Goal: Transaction & Acquisition: Purchase product/service

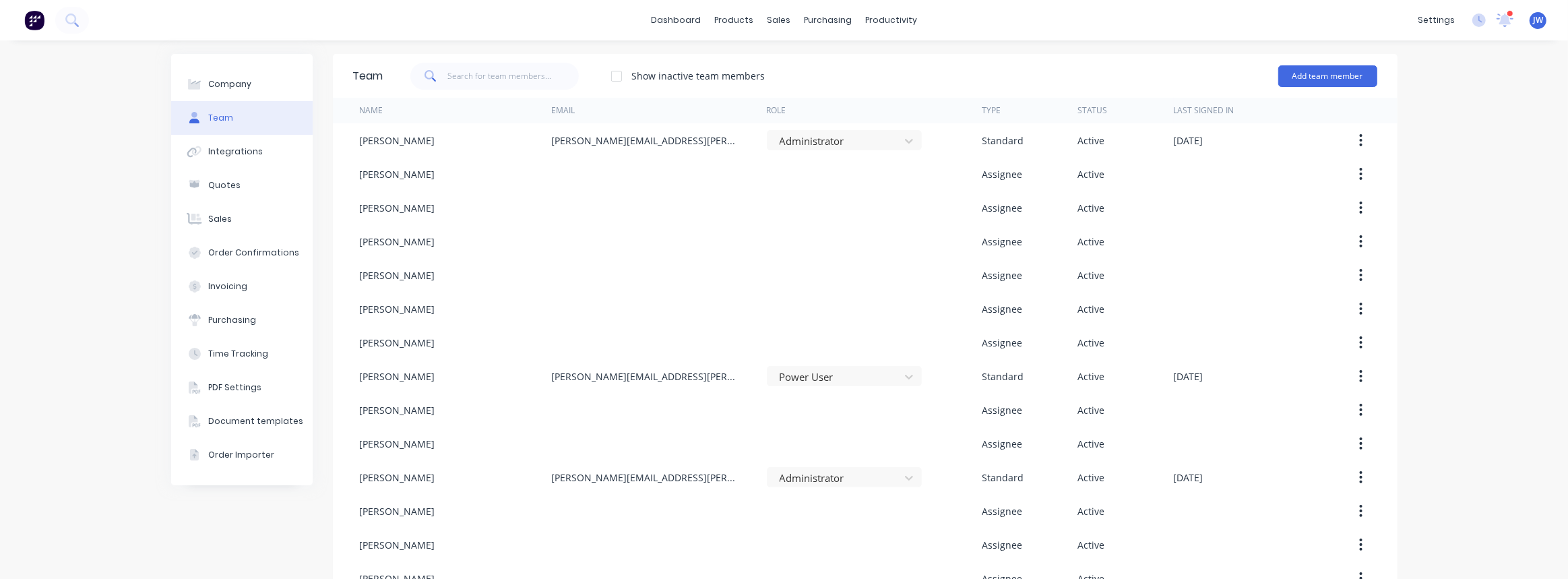
scroll to position [306, 0]
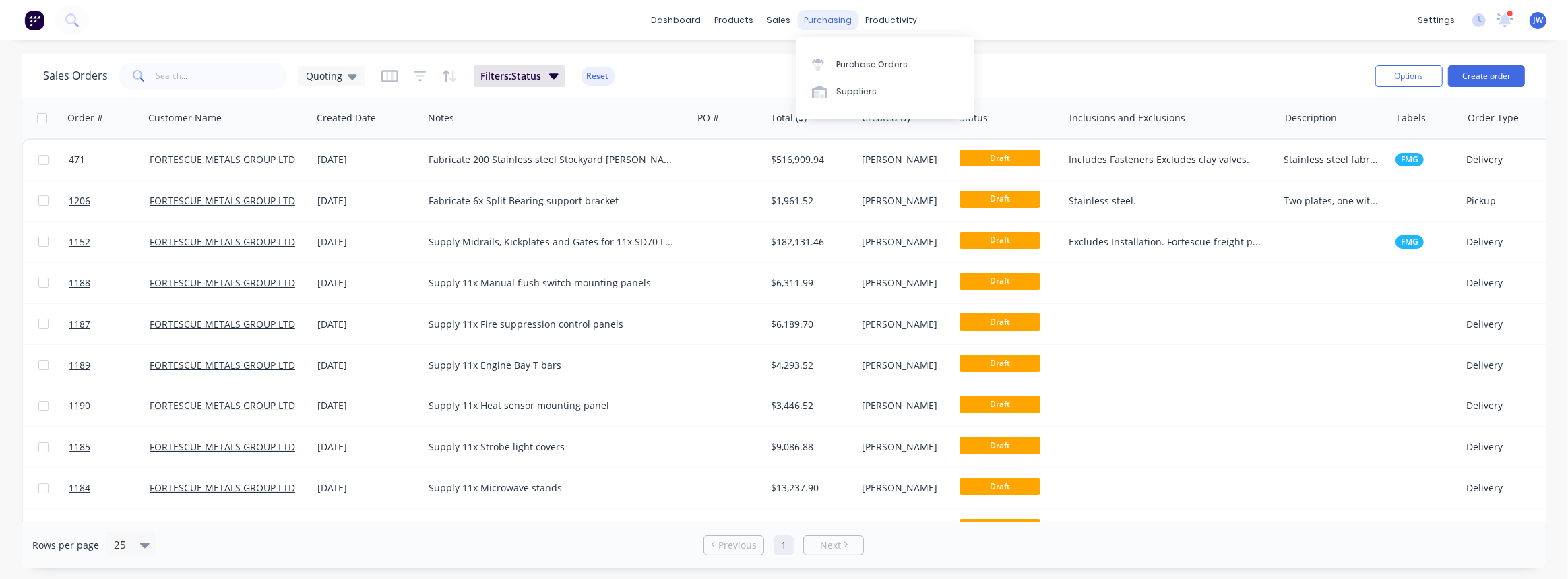
click at [823, 19] on div "purchasing" at bounding box center [828, 20] width 61 height 20
click at [842, 66] on div "Purchase Orders" at bounding box center [872, 64] width 71 height 12
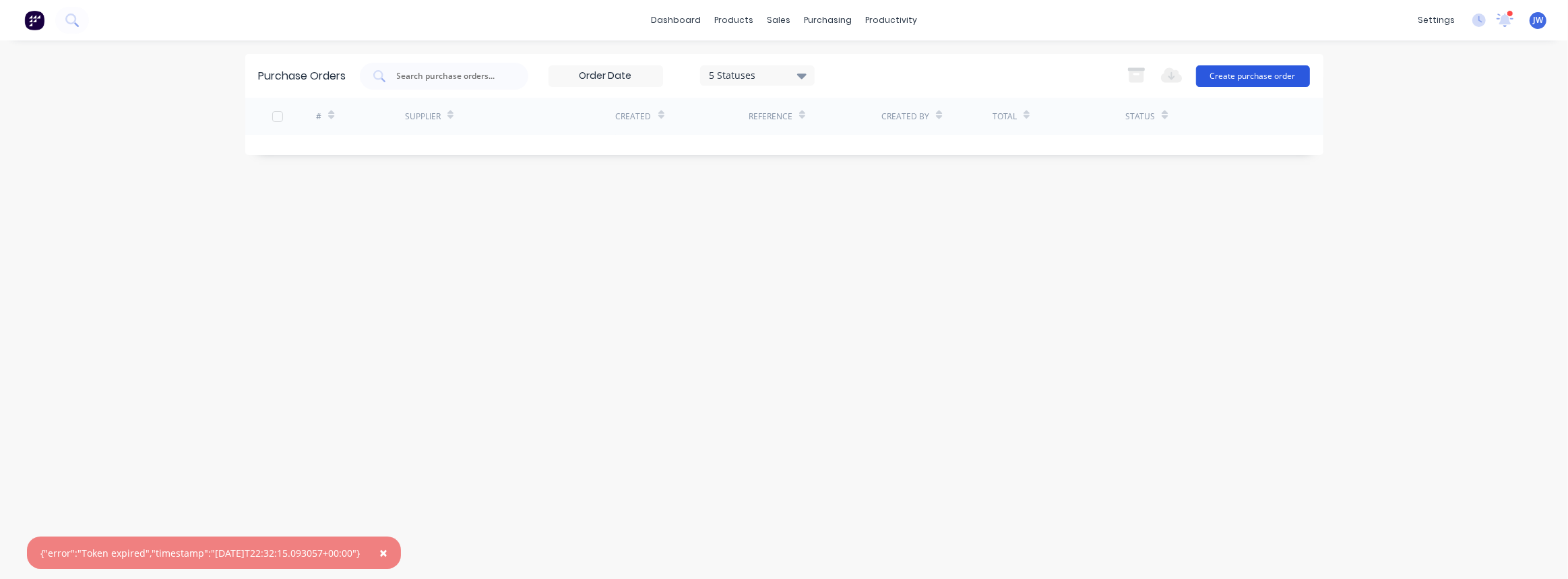
click at [1282, 80] on button "Create purchase order" at bounding box center [1253, 76] width 114 height 21
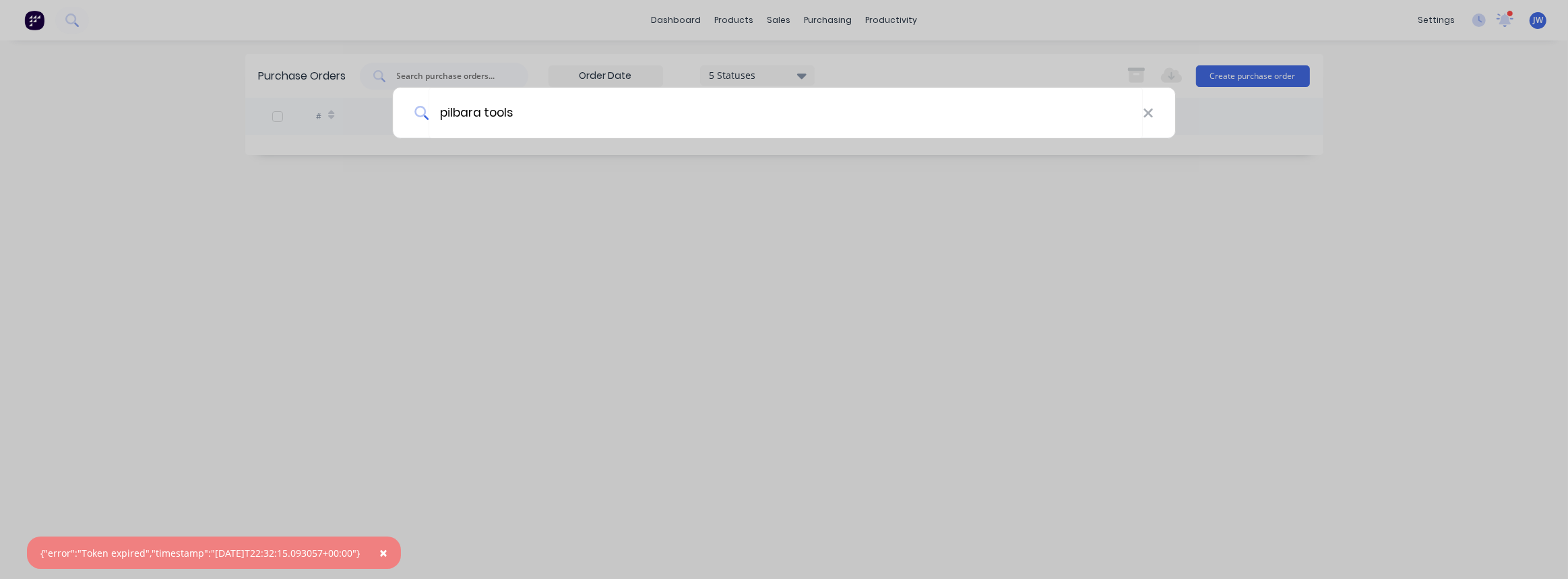
type input "pilbara tools"
click at [519, 207] on div "pilbara tools" at bounding box center [784, 290] width 1568 height 579
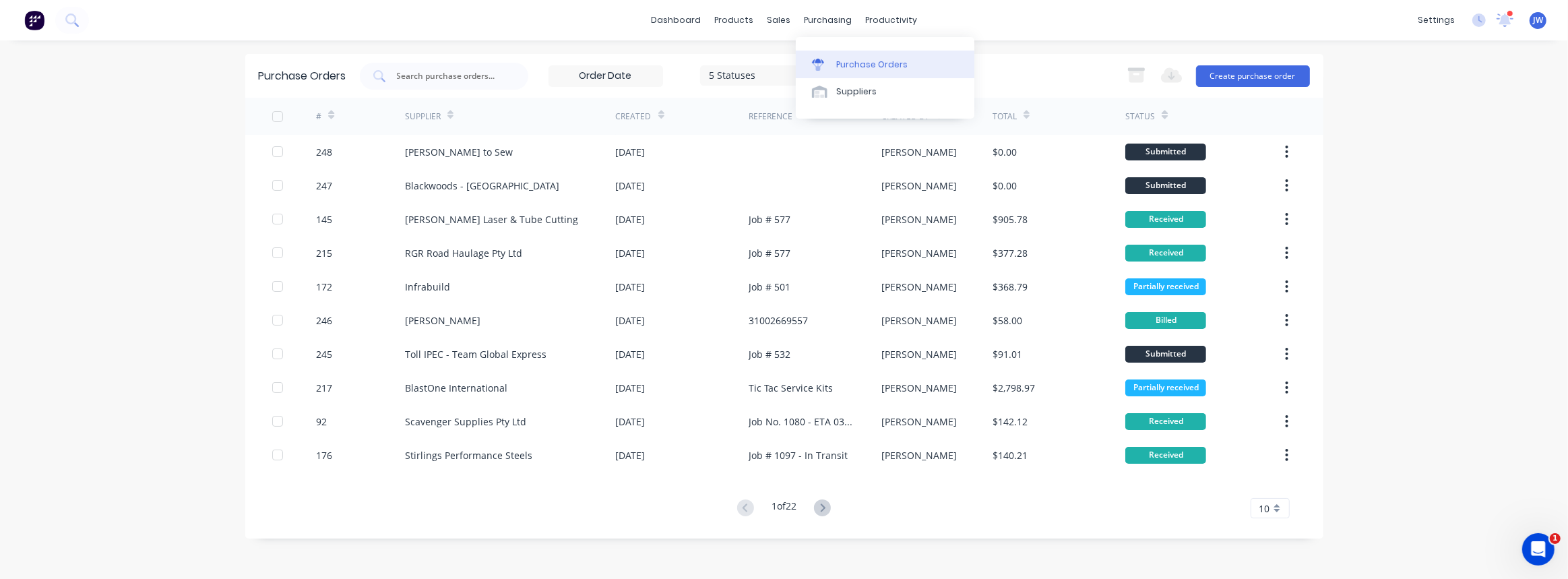
click at [840, 67] on div "Purchase Orders" at bounding box center [872, 64] width 71 height 12
click at [1253, 69] on button "Create purchase order" at bounding box center [1253, 76] width 114 height 21
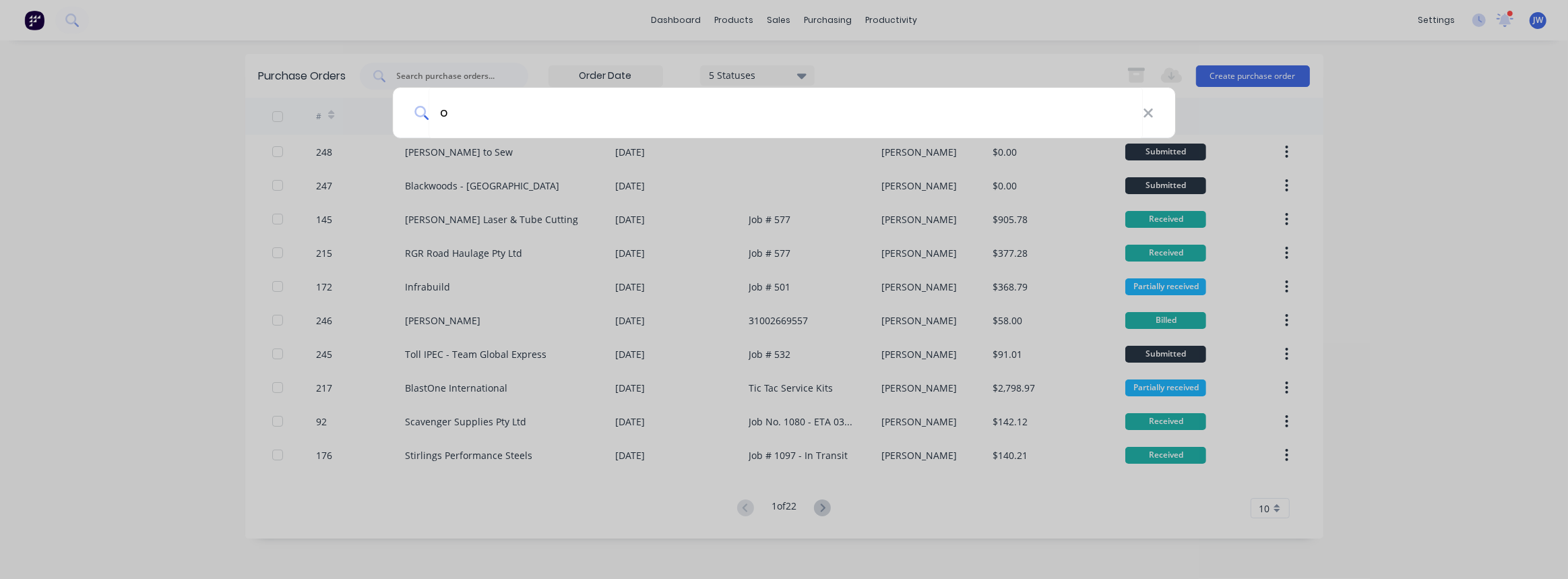
type input "o"
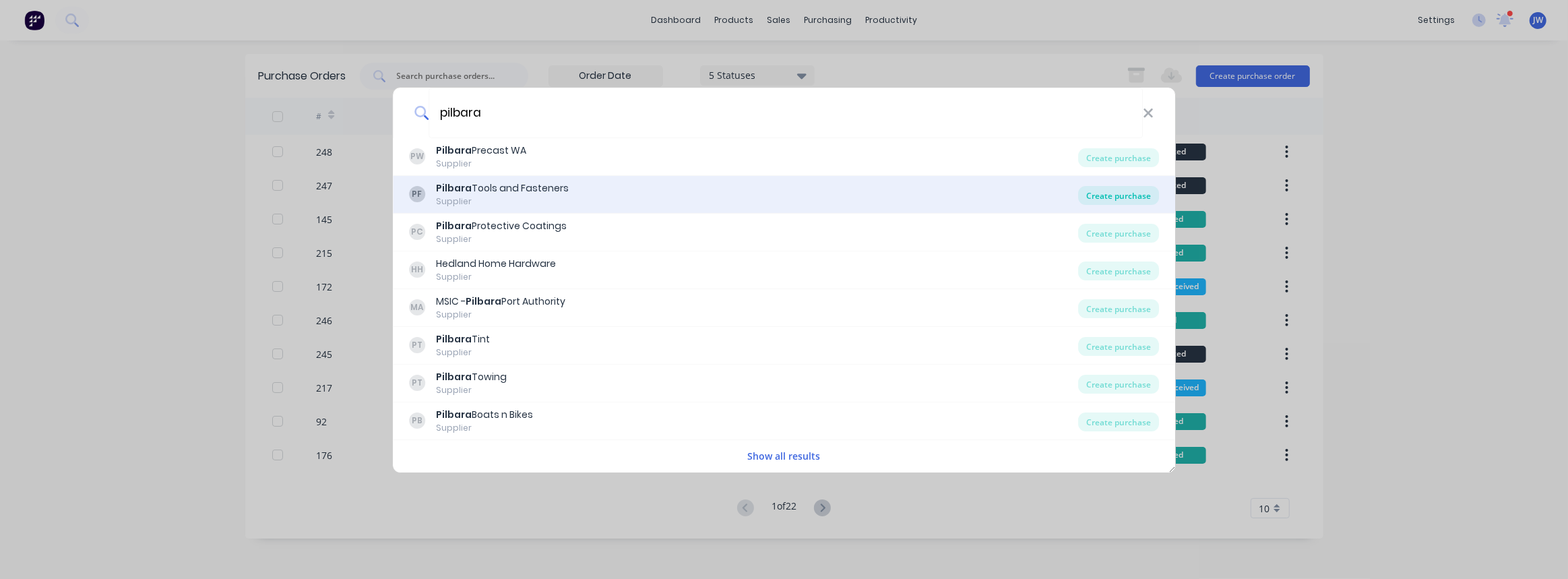
type input "pilbara"
click at [1139, 194] on div "Create purchase" at bounding box center [1118, 195] width 81 height 18
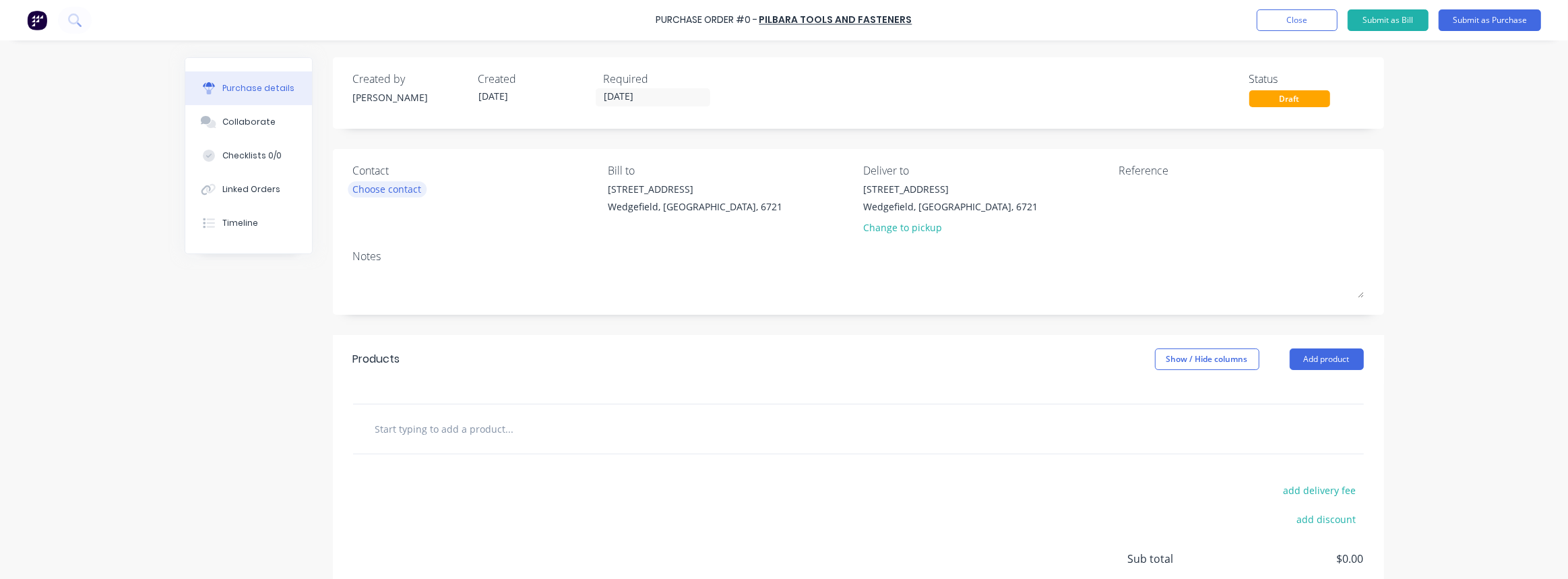
click at [382, 194] on div "Choose contact" at bounding box center [388, 189] width 68 height 14
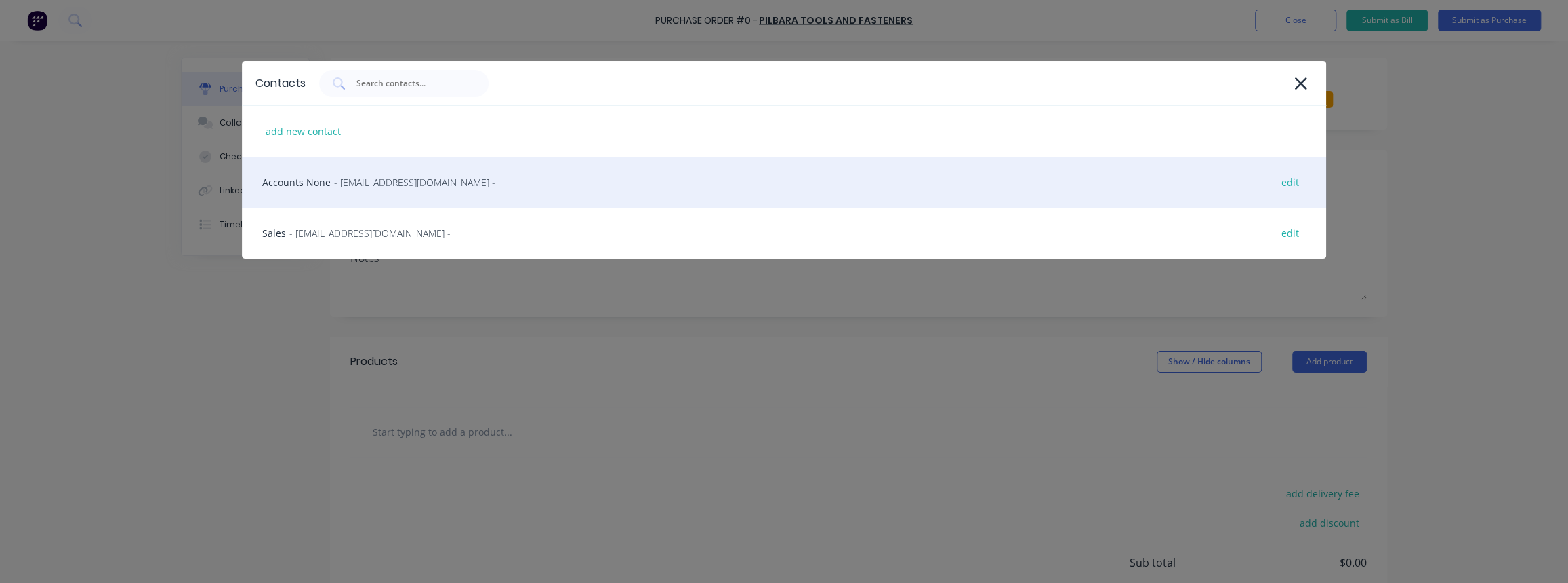
click at [423, 188] on span "- [EMAIL_ADDRESS][DOMAIN_NAME] -" at bounding box center [414, 182] width 161 height 14
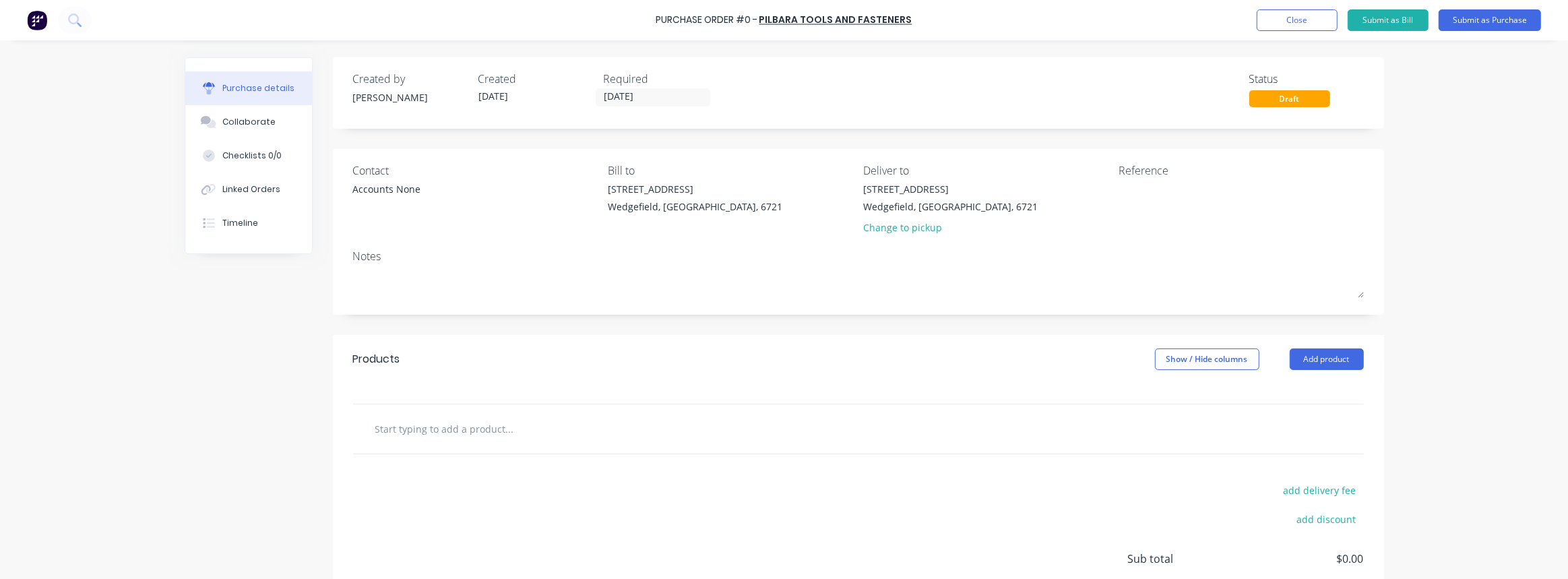
click at [487, 428] on input "text" at bounding box center [509, 428] width 269 height 27
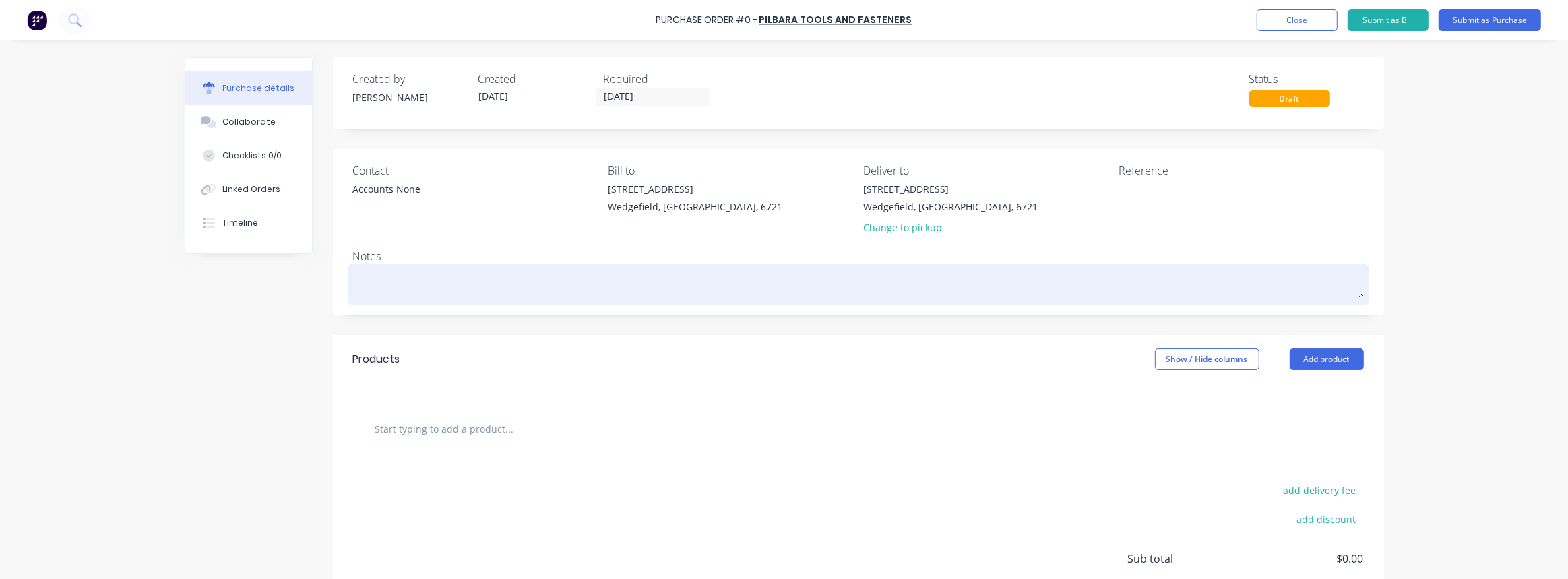
click at [389, 275] on textarea at bounding box center [859, 282] width 1011 height 31
type textarea "x"
type textarea "J"
type textarea "x"
type textarea "[PERSON_NAME]"
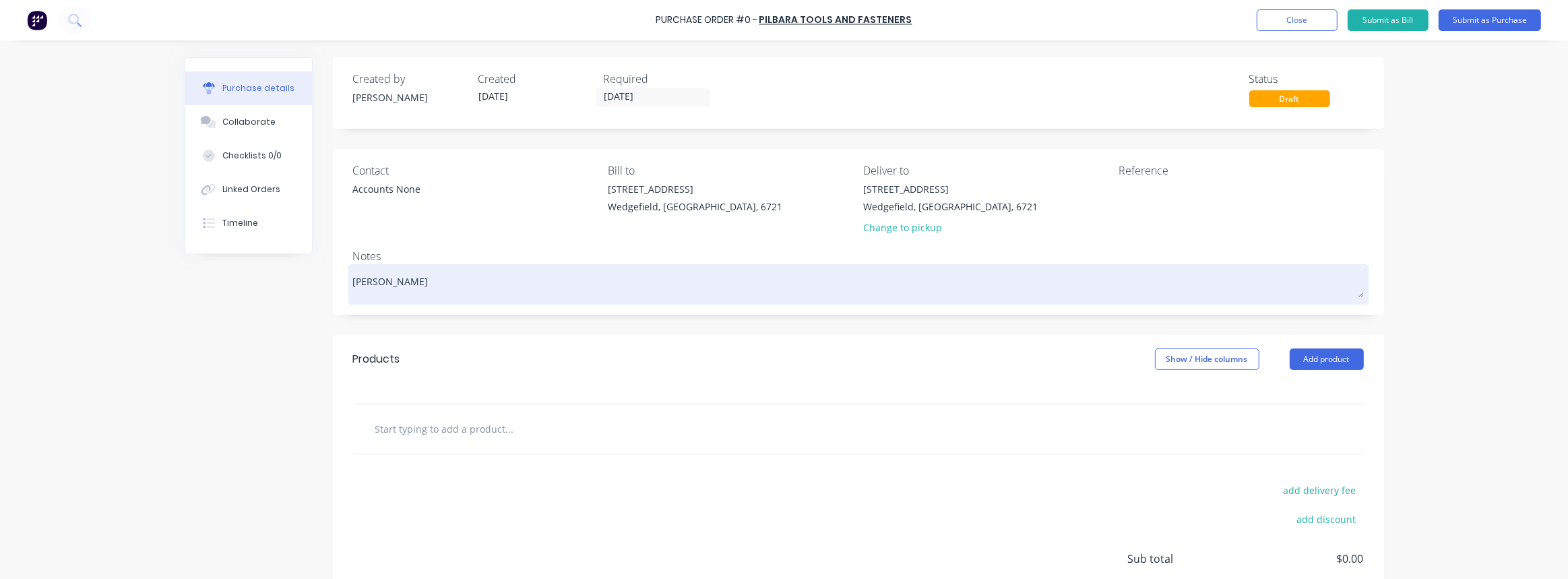
type textarea "x"
type textarea "Jam"
type textarea "x"
type textarea "[PERSON_NAME]"
type textarea "x"
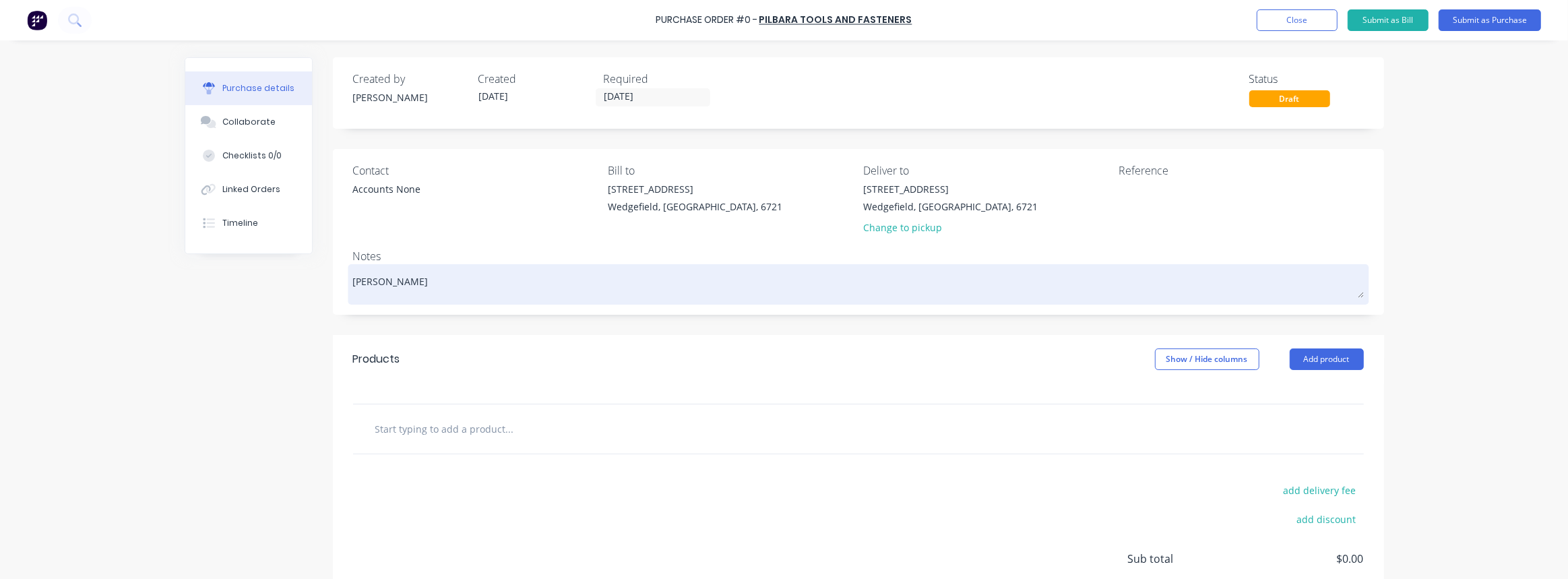
type textarea "[PERSON_NAME]"
type textarea "x"
type textarea "[PERSON_NAME]"
type textarea "x"
type textarea "[PERSON_NAME]"
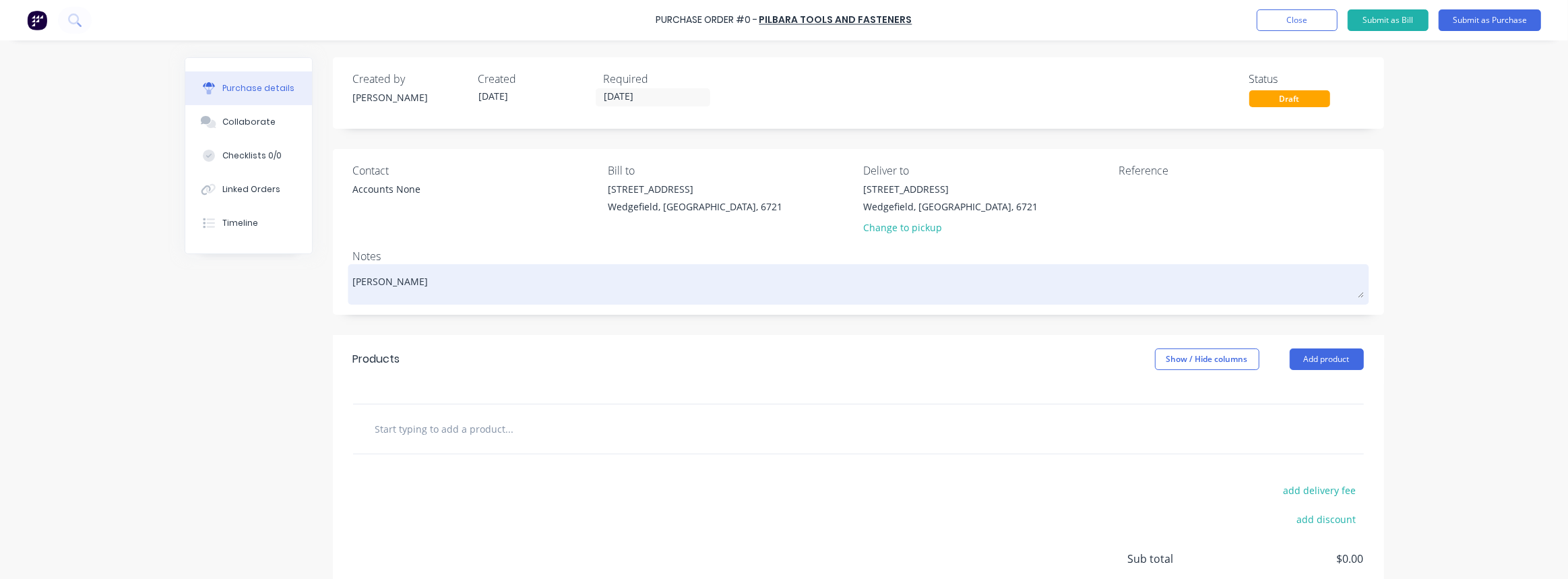
type textarea "x"
type textarea "[PERSON_NAME]"
type textarea "x"
type textarea "[PERSON_NAME]"
type textarea "x"
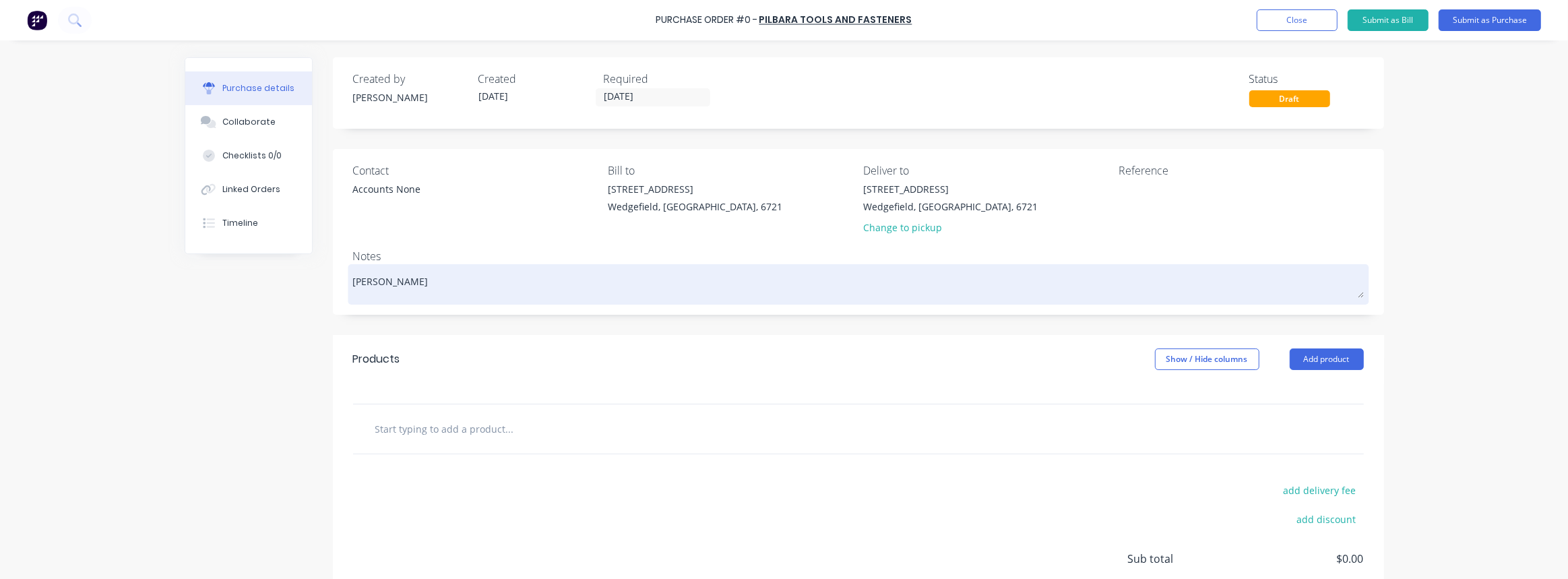
type textarea "[PERSON_NAME]"
type textarea "x"
type textarea "[PERSON_NAME]"
type textarea "x"
type textarea "[PERSON_NAME] t"
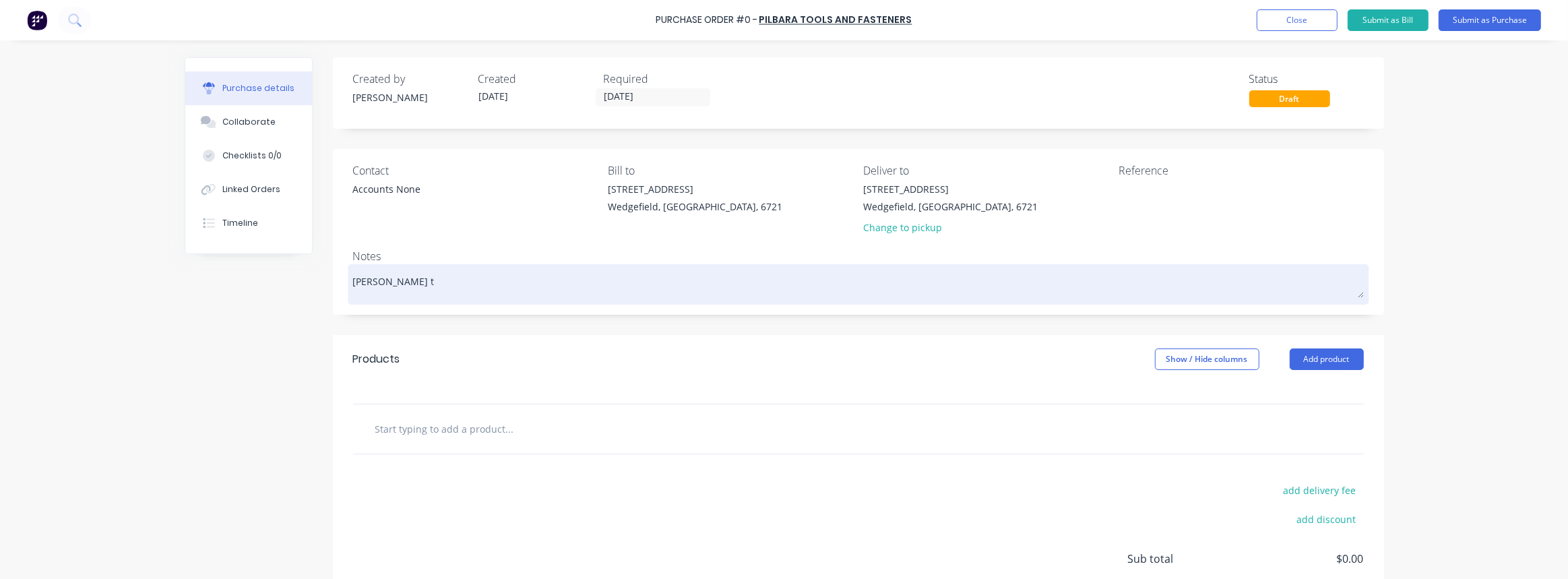
type textarea "x"
type textarea "[PERSON_NAME] to"
type textarea "x"
type textarea "[PERSON_NAME] toc"
type textarea "x"
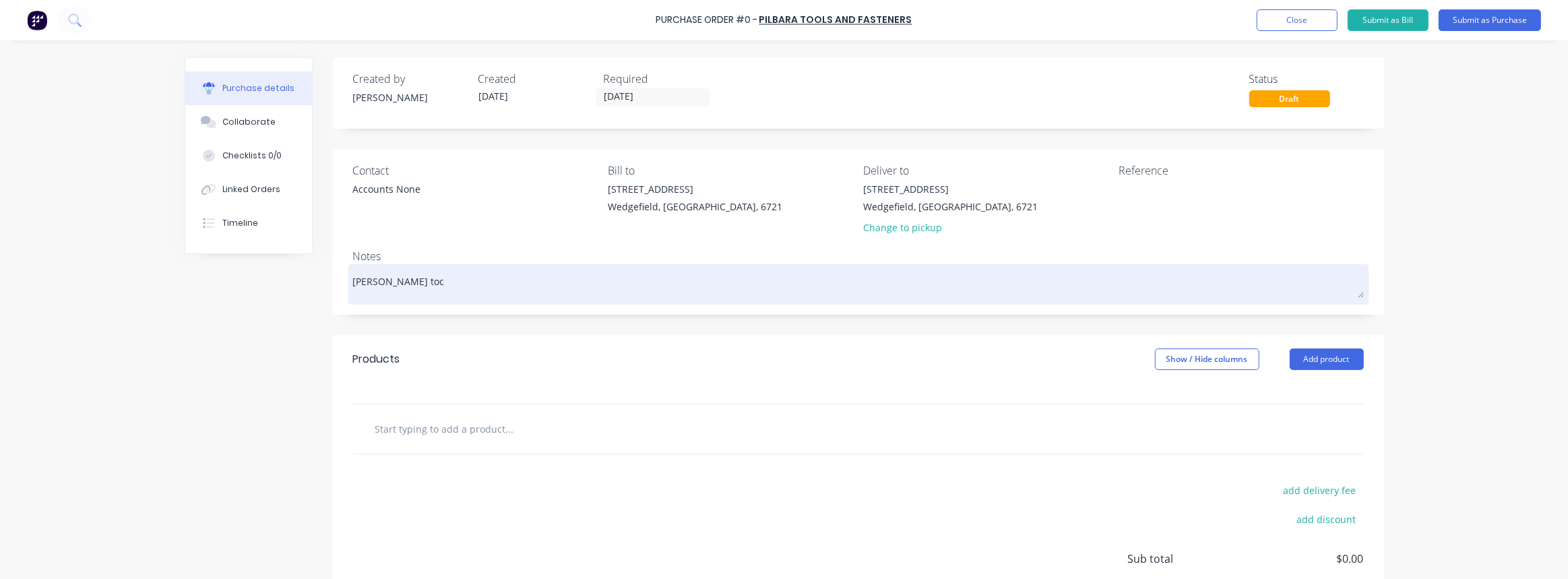
type textarea "[PERSON_NAME] to"
type textarea "x"
type textarea "[PERSON_NAME] to"
type textarea "x"
type textarea "[PERSON_NAME] to c"
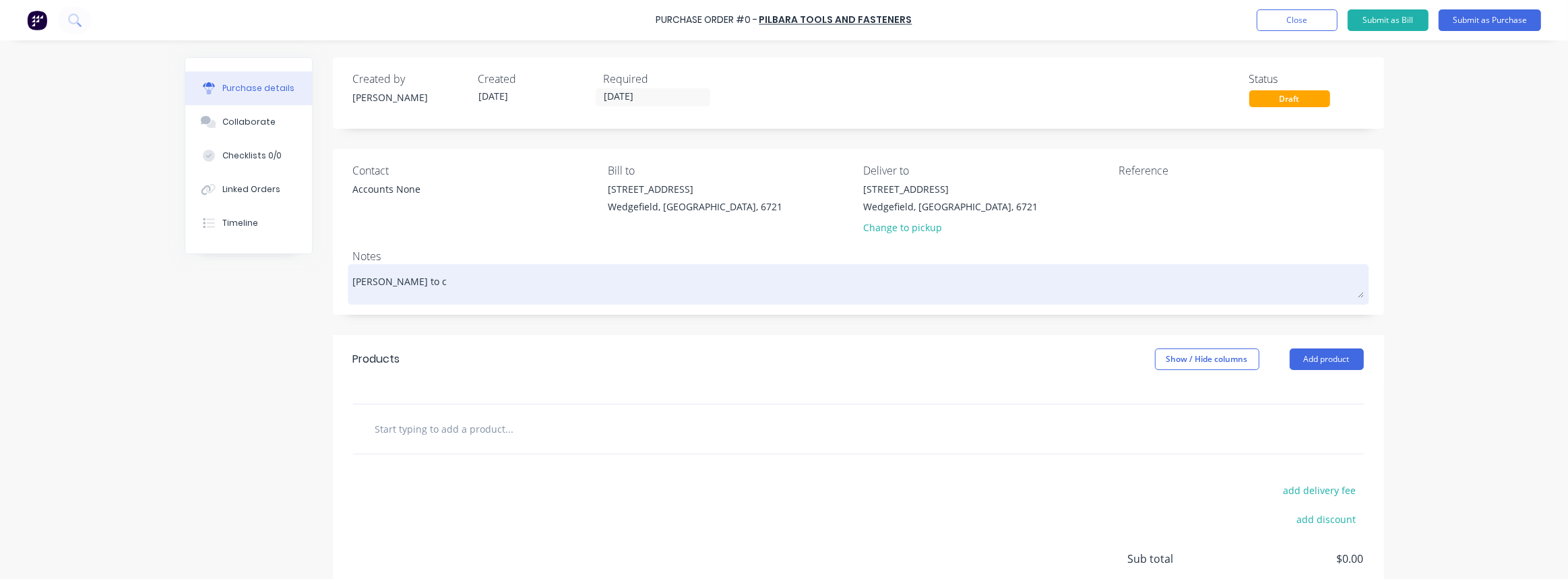
type textarea "x"
type textarea "[PERSON_NAME] to co"
type textarea "x"
type textarea "[PERSON_NAME] to col"
type textarea "x"
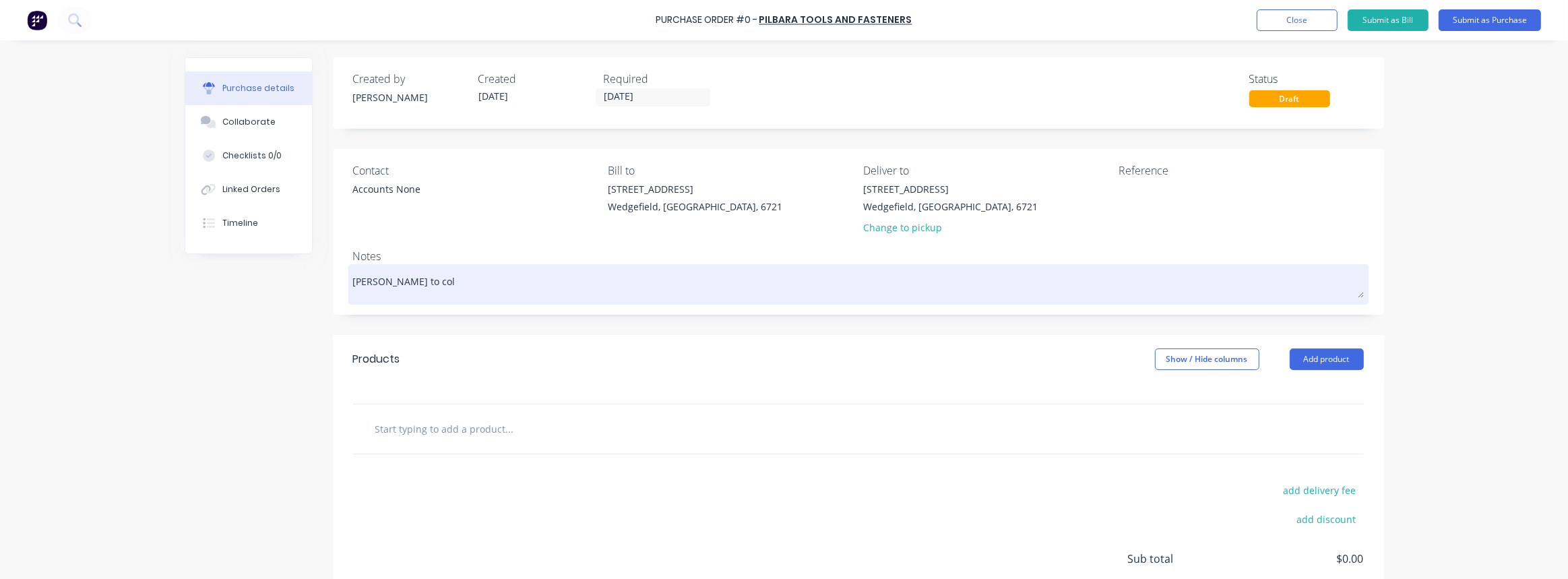
type textarea "[PERSON_NAME] to coll"
type textarea "x"
type textarea "[PERSON_NAME] to colle"
type textarea "x"
type textarea "[PERSON_NAME] to collecy"
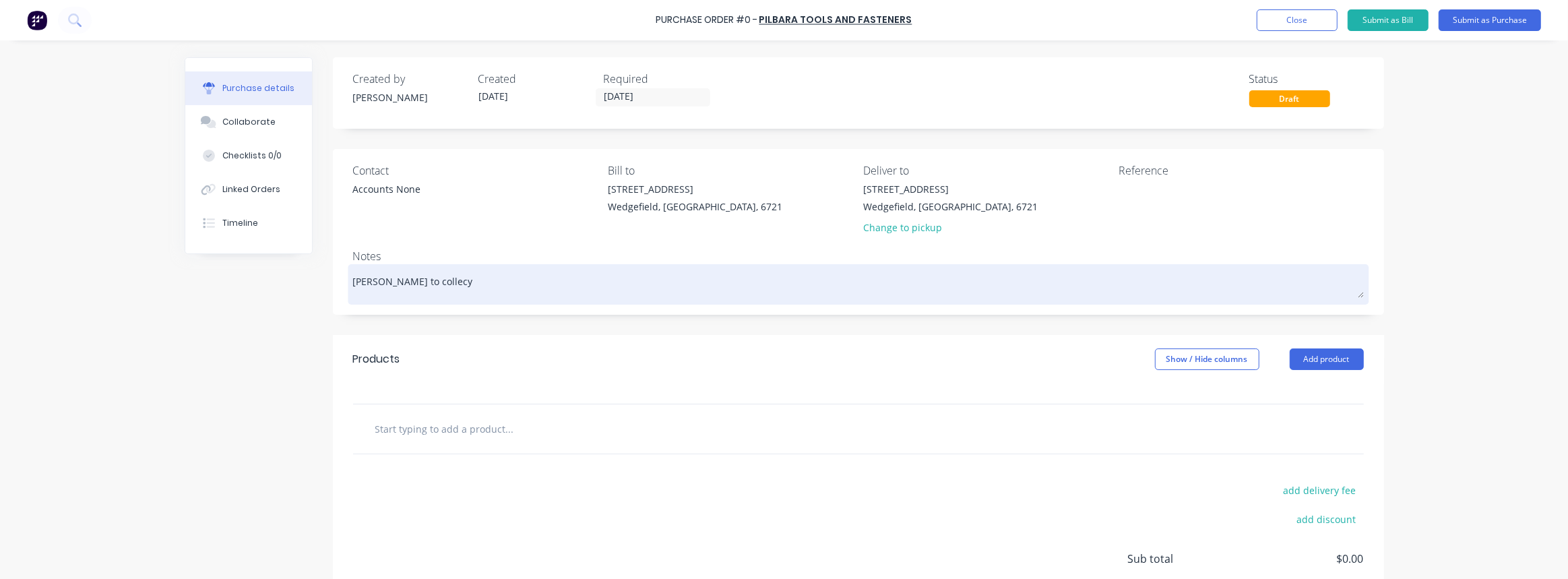
type textarea "x"
type textarea "[PERSON_NAME] to collecyt"
type textarea "x"
type textarea "[PERSON_NAME] to collecy"
type textarea "x"
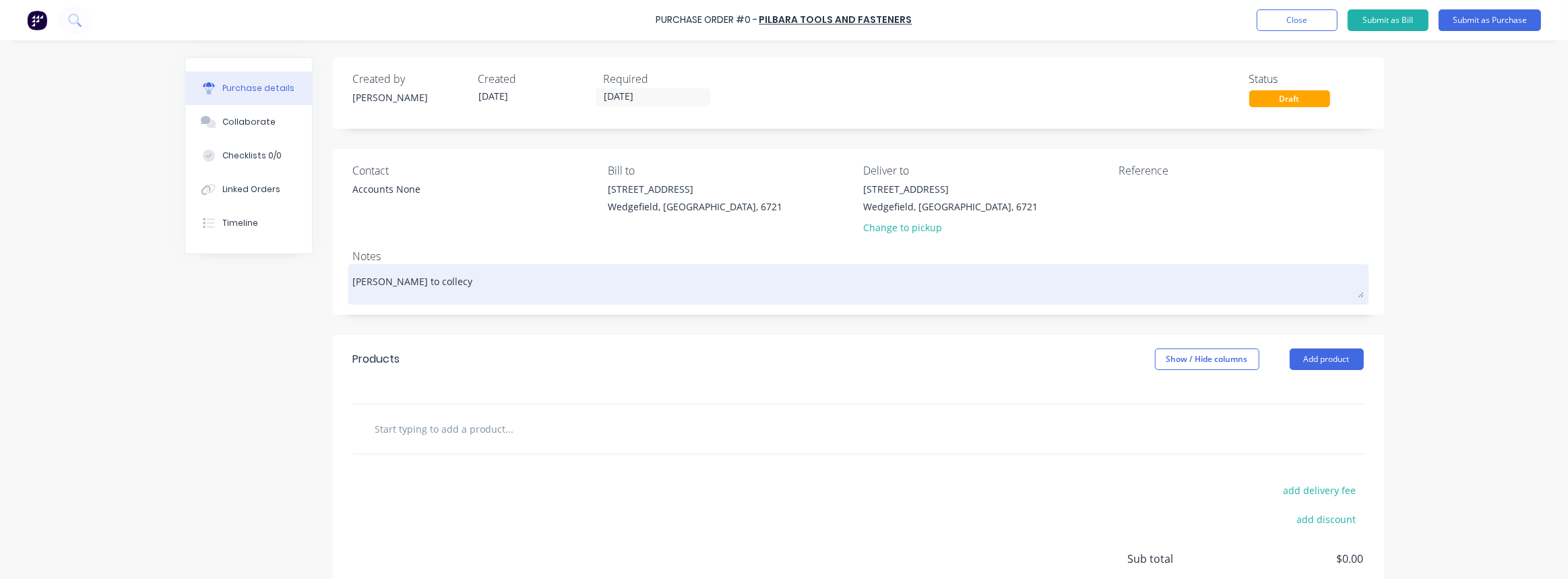
type textarea "[PERSON_NAME] to collec"
type textarea "x"
type textarea "[PERSON_NAME] to collect"
type textarea "x"
type textarea "[PERSON_NAME] to collect"
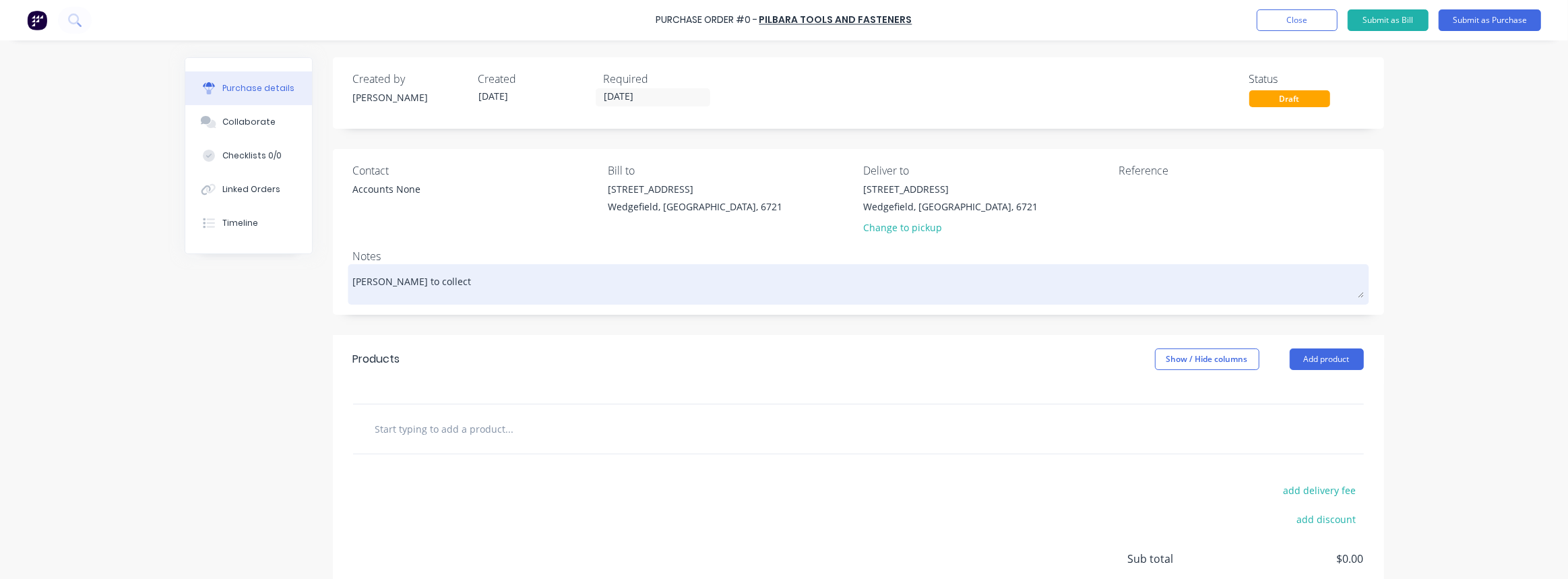
type textarea "x"
type textarea "[PERSON_NAME] to collect f"
type textarea "x"
type textarea "[PERSON_NAME] to collect fo"
type textarea "x"
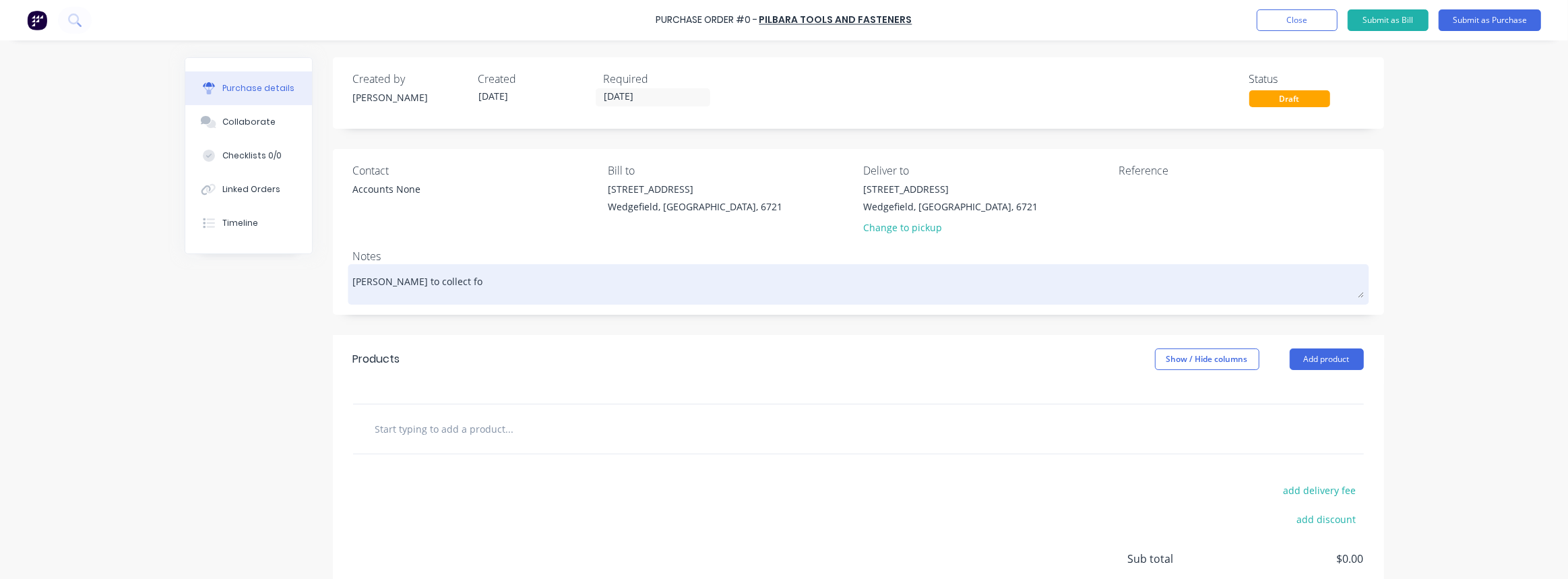
type textarea "[PERSON_NAME] to collect for"
type textarea "x"
type textarea "[PERSON_NAME] to collect for"
type textarea "x"
type textarea "[PERSON_NAME] to collect for J"
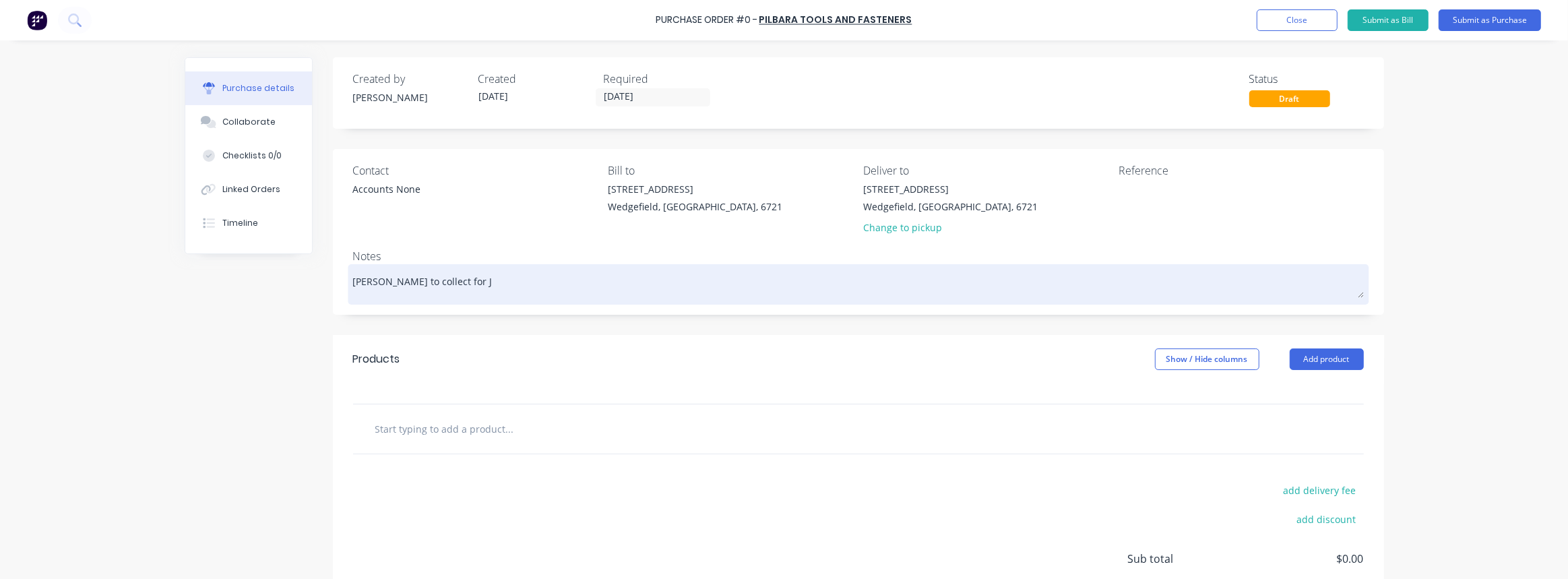
type textarea "x"
type textarea "[PERSON_NAME] to collect for JN"
type textarea "x"
type textarea "[PERSON_NAME] to collect for JN"
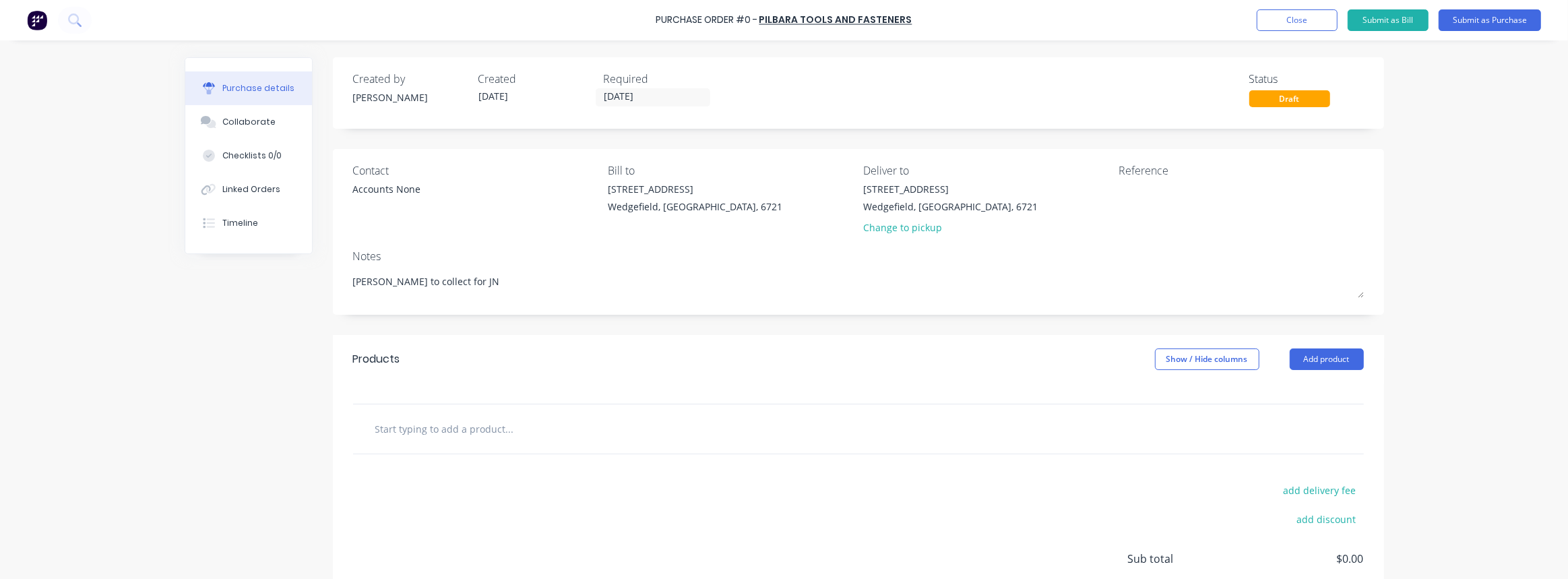
type textarea "x"
type textarea "[PERSON_NAME] to collect for JN 1"
type textarea "x"
type textarea "[PERSON_NAME] to collect for JN 10"
type textarea "x"
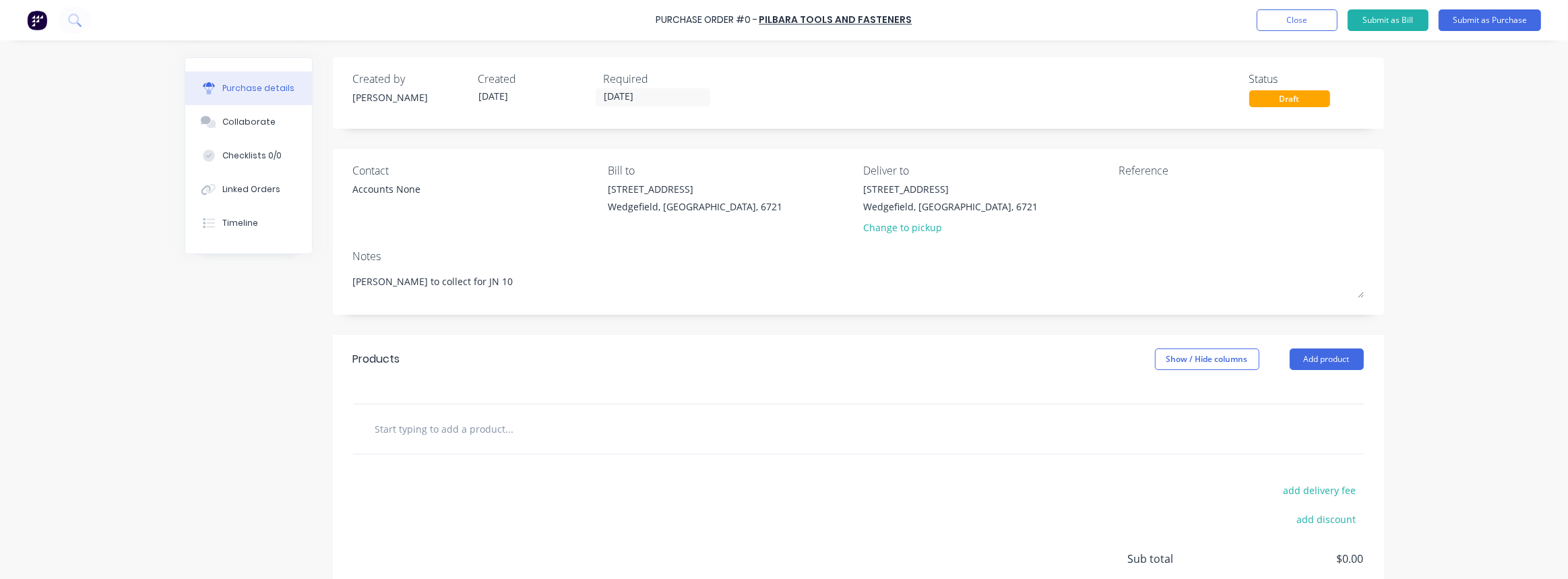
type textarea "[PERSON_NAME] to collect for JN 109"
type textarea "x"
type textarea "[PERSON_NAME] to collect for JN 1096"
type textarea "x"
type textarea "[PERSON_NAME] to collect for JN 1096"
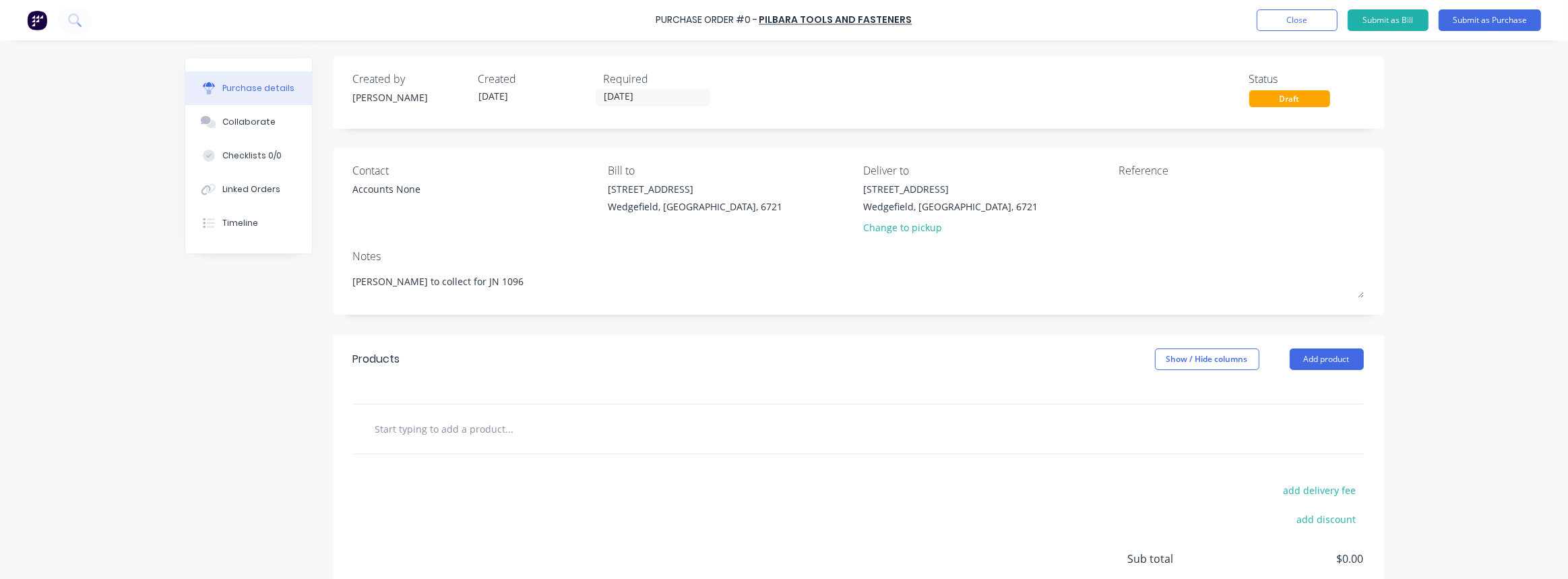
click at [457, 441] on input "text" at bounding box center [509, 428] width 269 height 27
type textarea "x"
type input "d"
type textarea "x"
type input "dR"
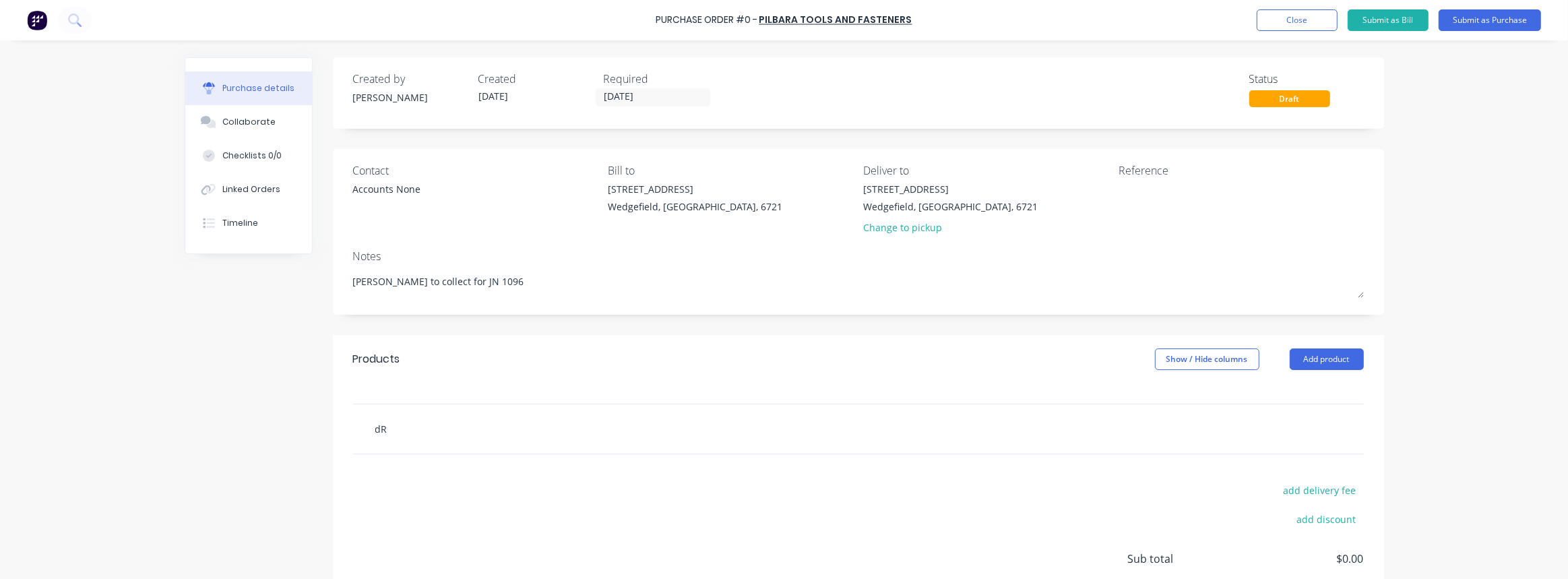
type textarea "x"
type input "dRI"
type textarea "x"
type input "dRIL"
type textarea "x"
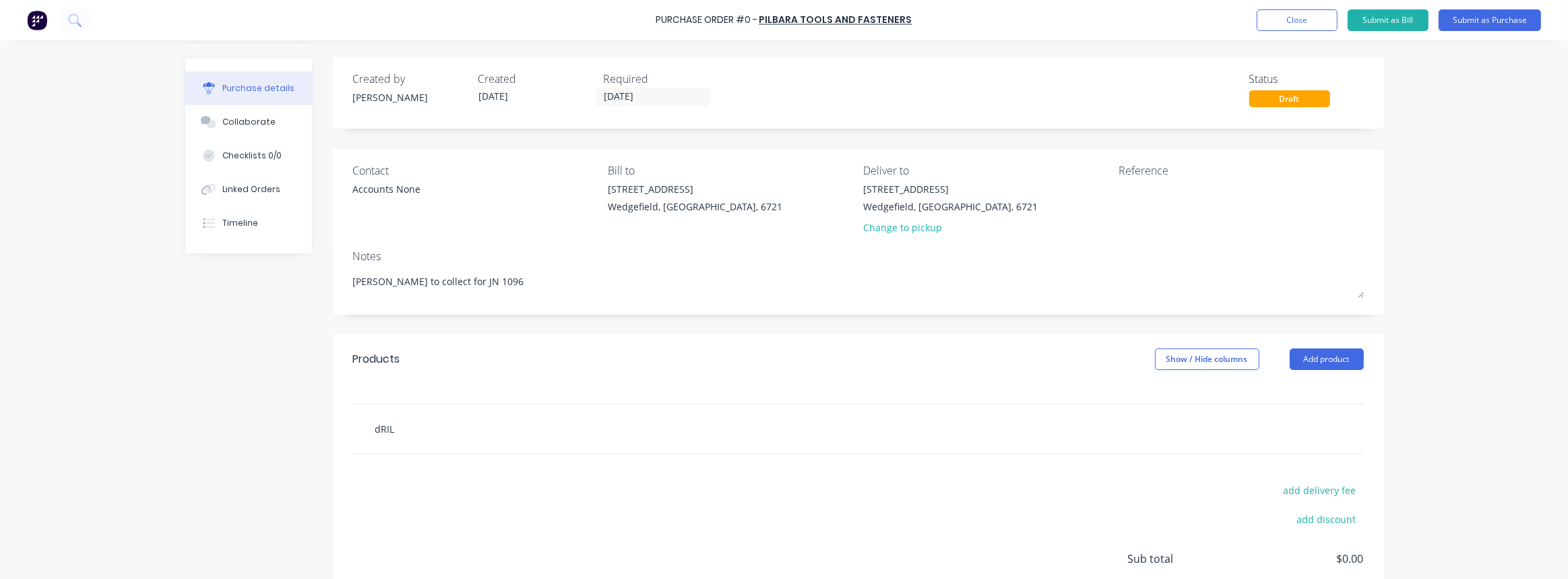
type input "dRILL"
type textarea "x"
type input "dRILL"
type textarea "x"
type input "dRILL B"
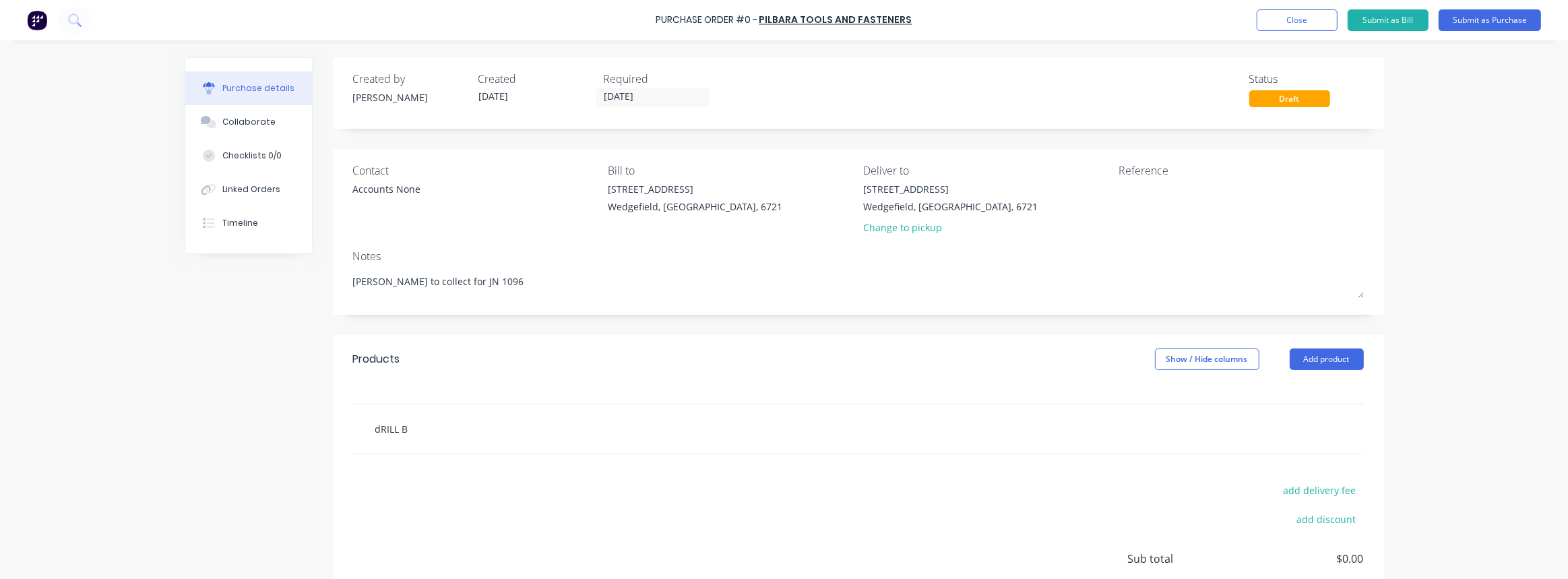
type textarea "x"
type input "dRILL BI"
type textarea "x"
type input "dRILL BIT"
type textarea "x"
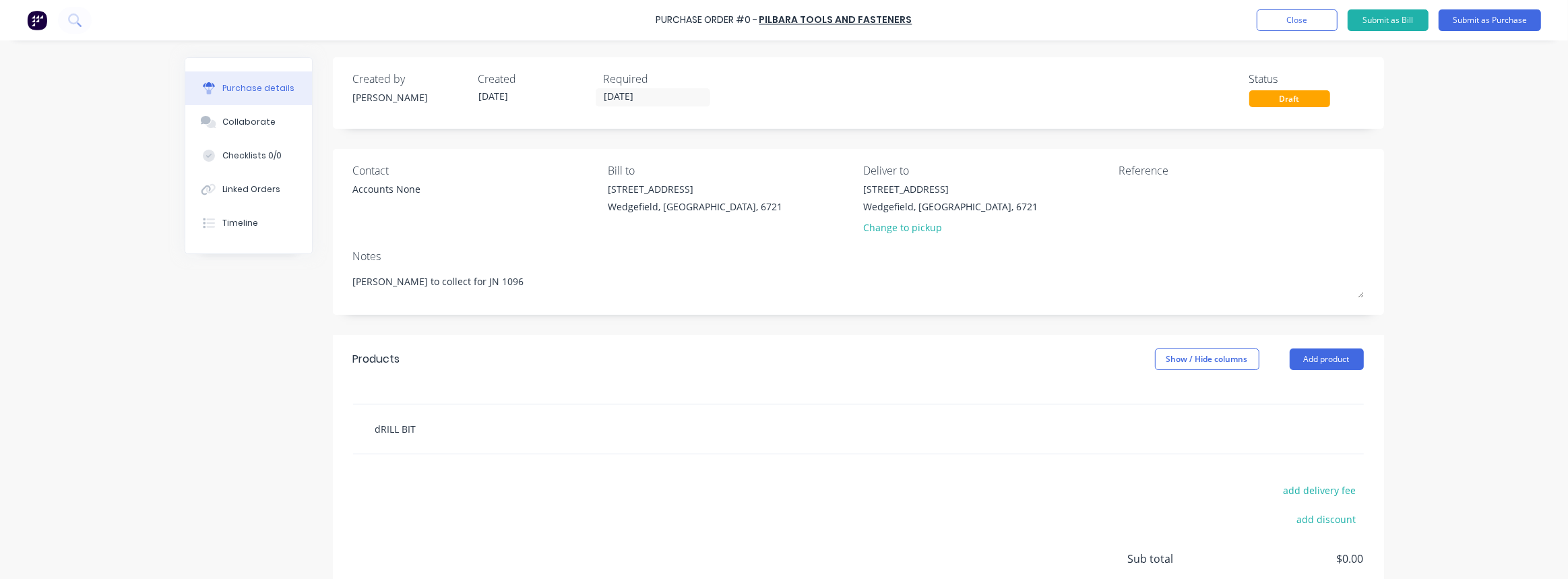
type input "dRILL BITS"
type textarea "x"
type input "dRILL BITS"
type textarea "x"
type input "dRILL BITS A"
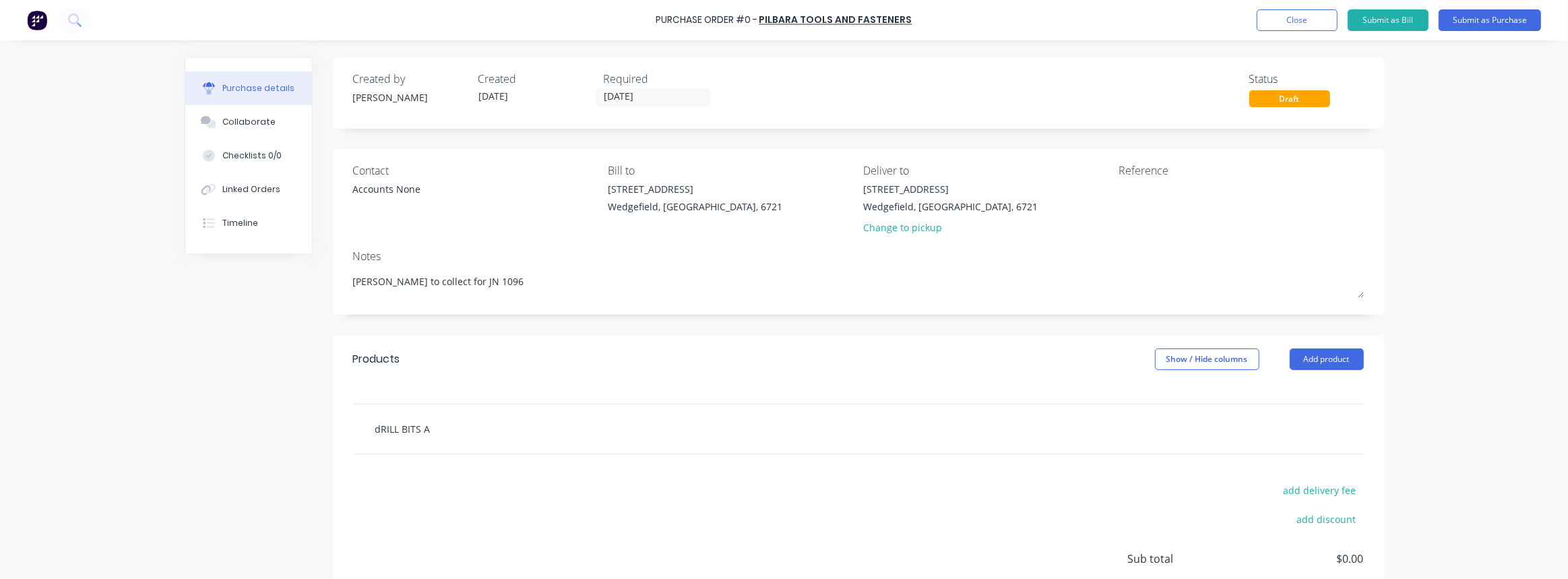
type textarea "x"
type input "dRILL BITS AS"
type textarea "x"
type input "dRILL BITS AS"
type textarea "x"
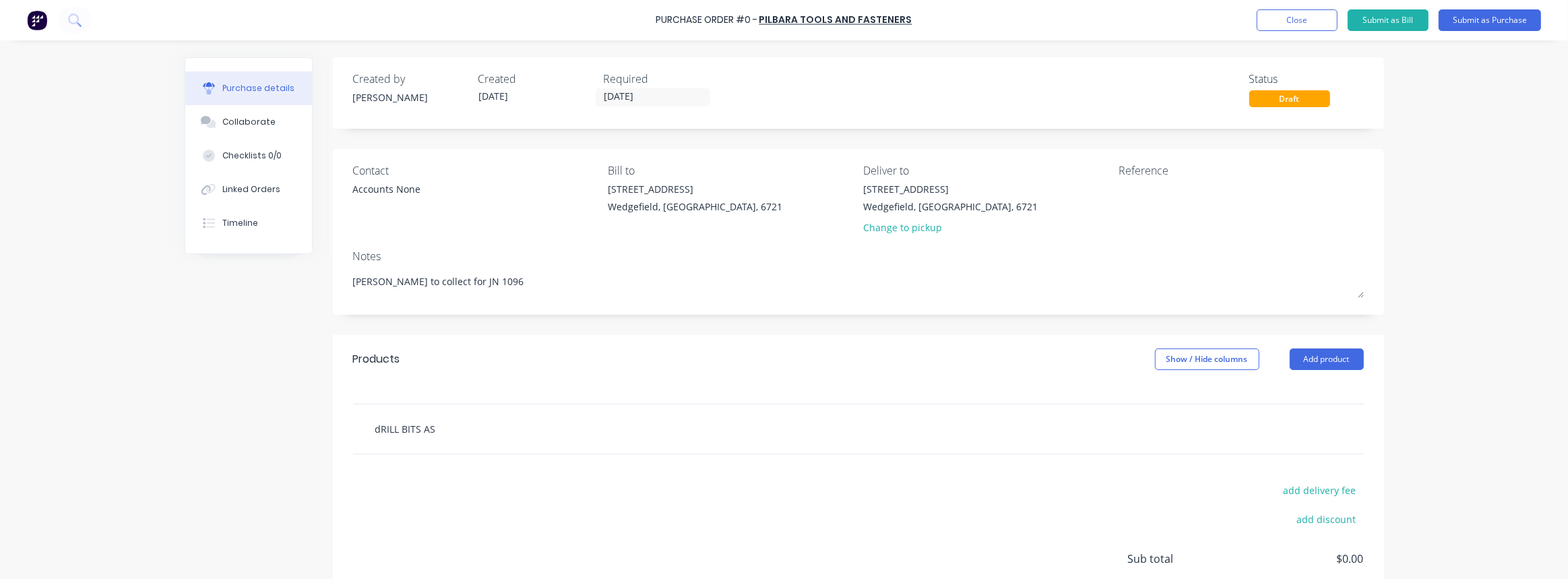
type input "dRILL BITS AS R"
type textarea "x"
type input "dRILL BITS AS RE"
type textarea "x"
type input "dRILL BITS AS REQ"
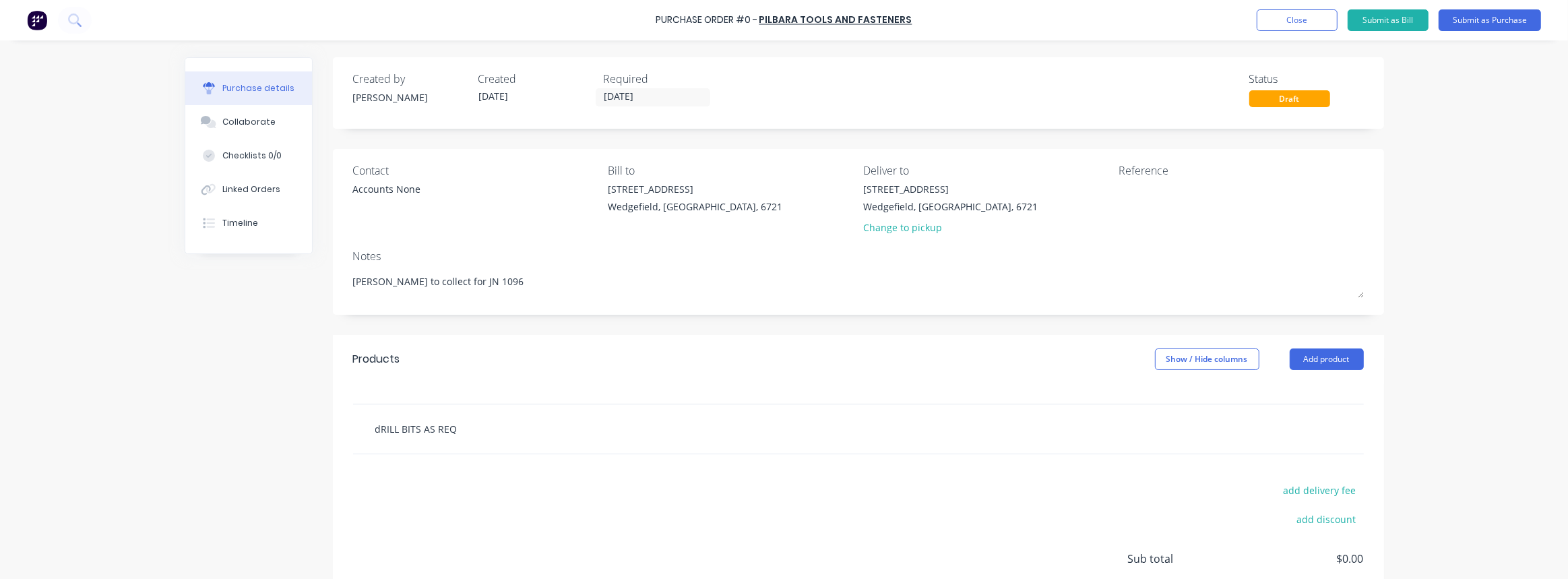
type textarea "x"
type input "dRILL BITS AS REQU"
type textarea "x"
type input "dRILL BITS AS REQUI"
type textarea "x"
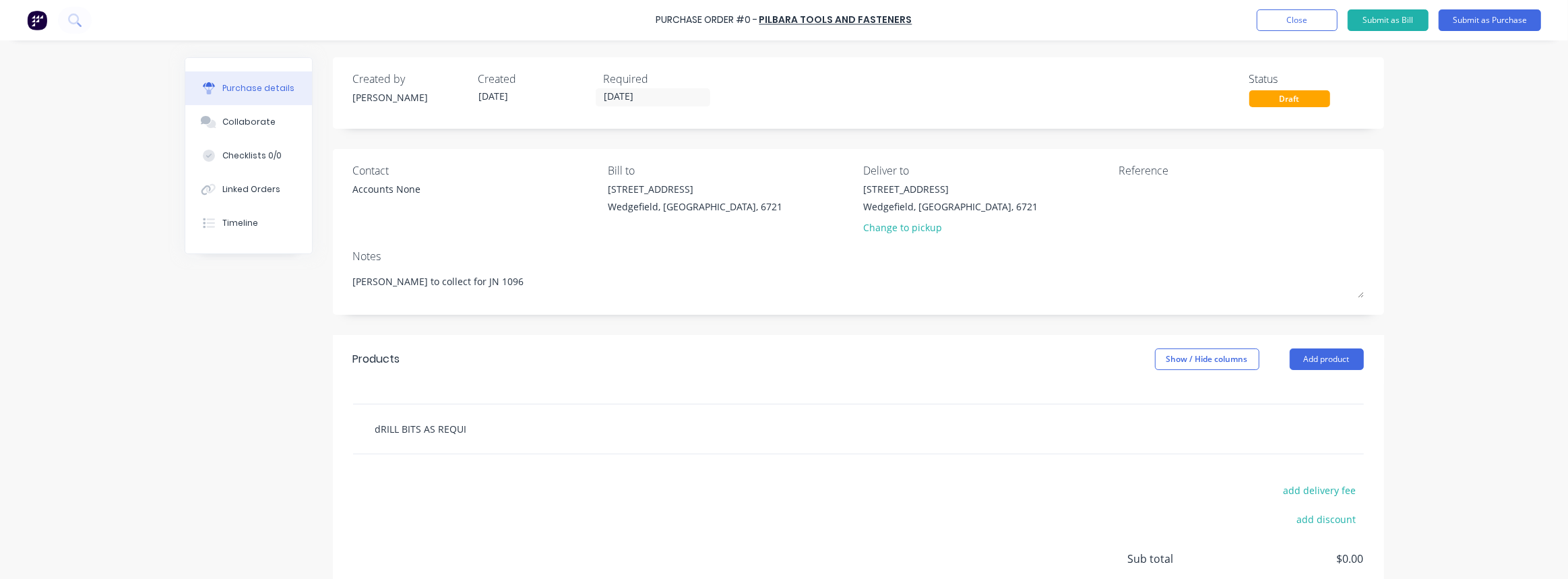
type input "dRILL BITS AS REQUIR"
type textarea "x"
type input "dRILL BITS AS REQUIRE"
type textarea "x"
type input "dRILL BITS AS REQUIRED"
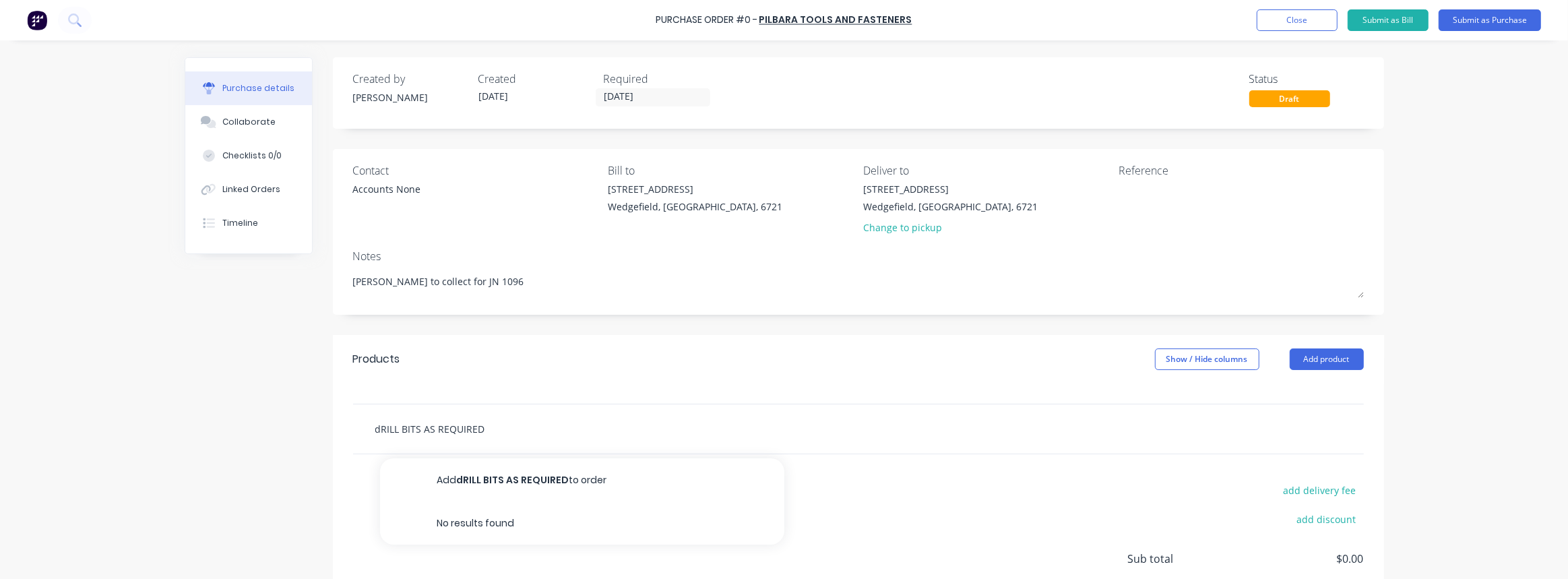
drag, startPoint x: 494, startPoint y: 430, endPoint x: 364, endPoint y: 437, distance: 130.2
click at [364, 437] on div "dRILL BITS AS REQUIRED Add dRILL BITS AS REQUIRED to order No results found" at bounding box center [566, 428] width 404 height 27
type textarea "x"
type input "D"
type textarea "x"
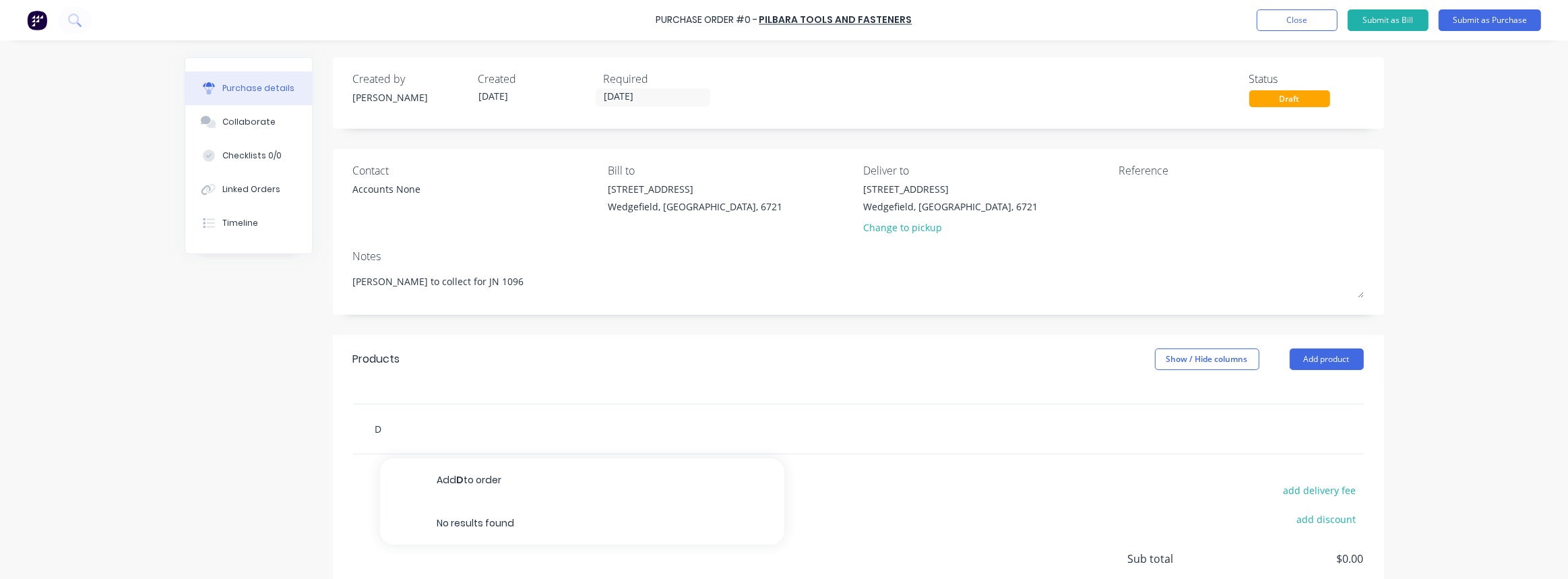
type input "Dr"
type textarea "x"
type input "Dri"
type textarea "x"
type input "Dril"
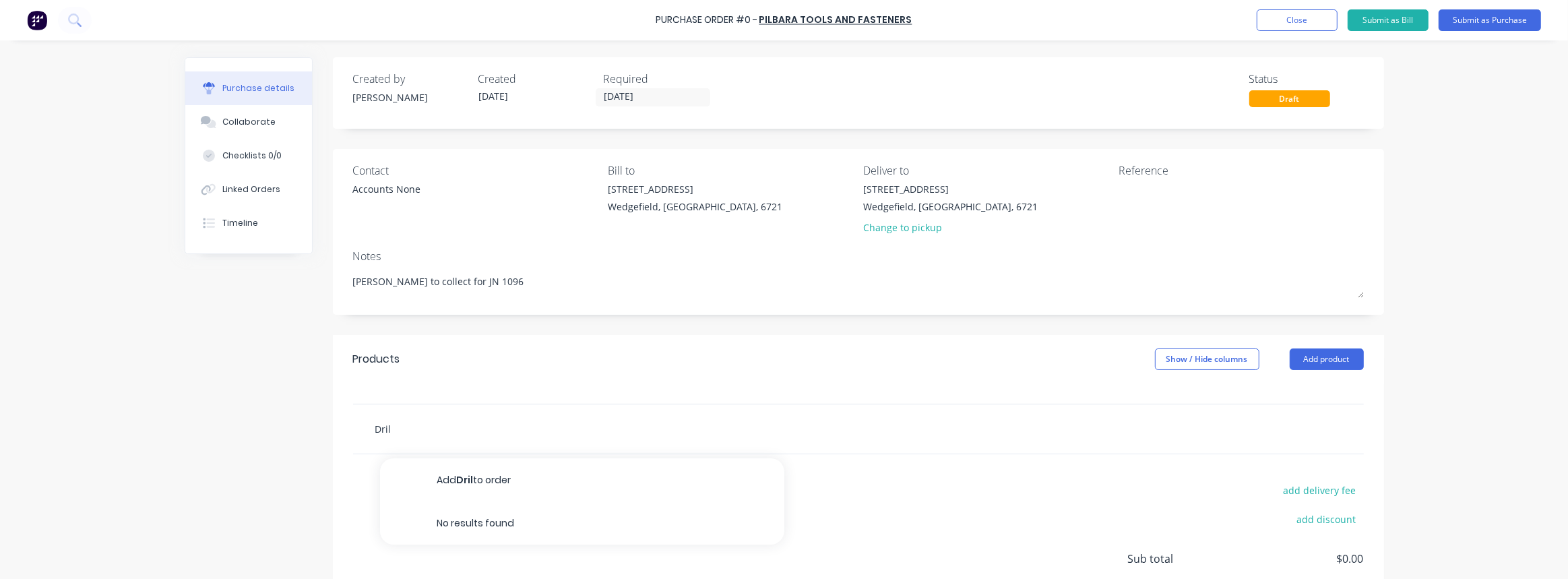
type textarea "x"
type input "Drill"
type textarea "x"
type input "Drill"
type textarea "x"
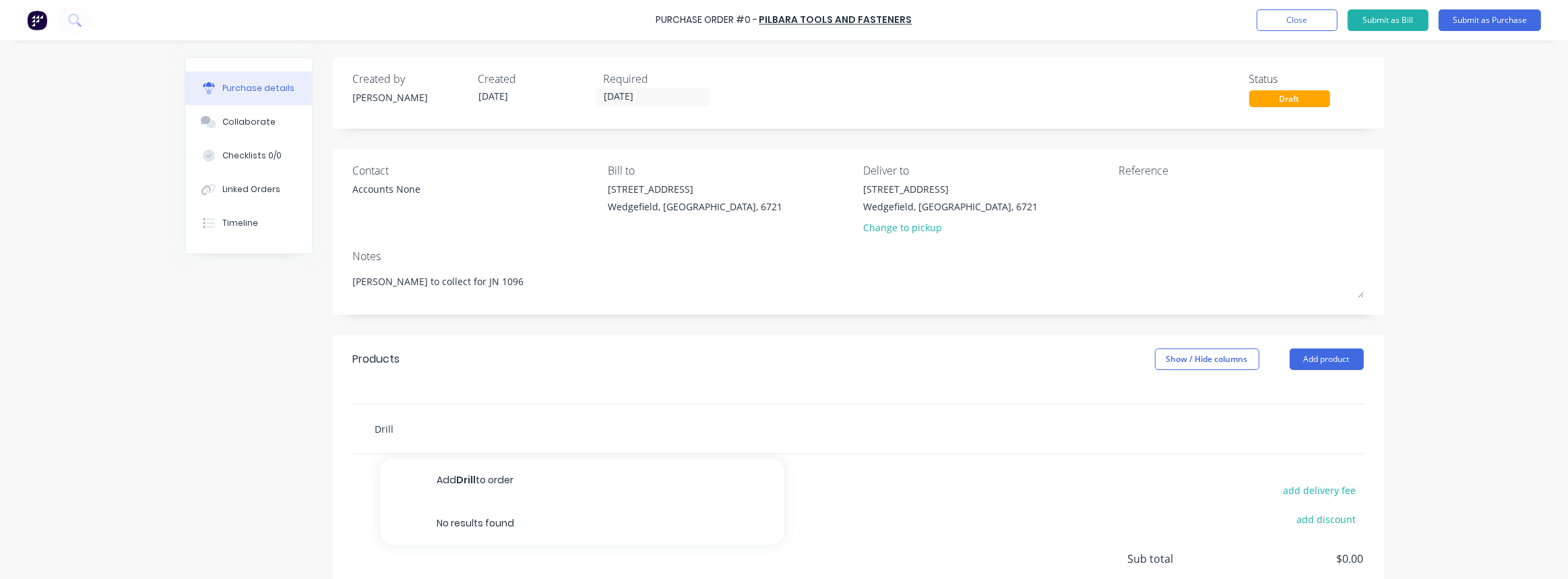
type input "Drill b"
type textarea "x"
type input "Drill bi"
type textarea "x"
type input "Drill bits"
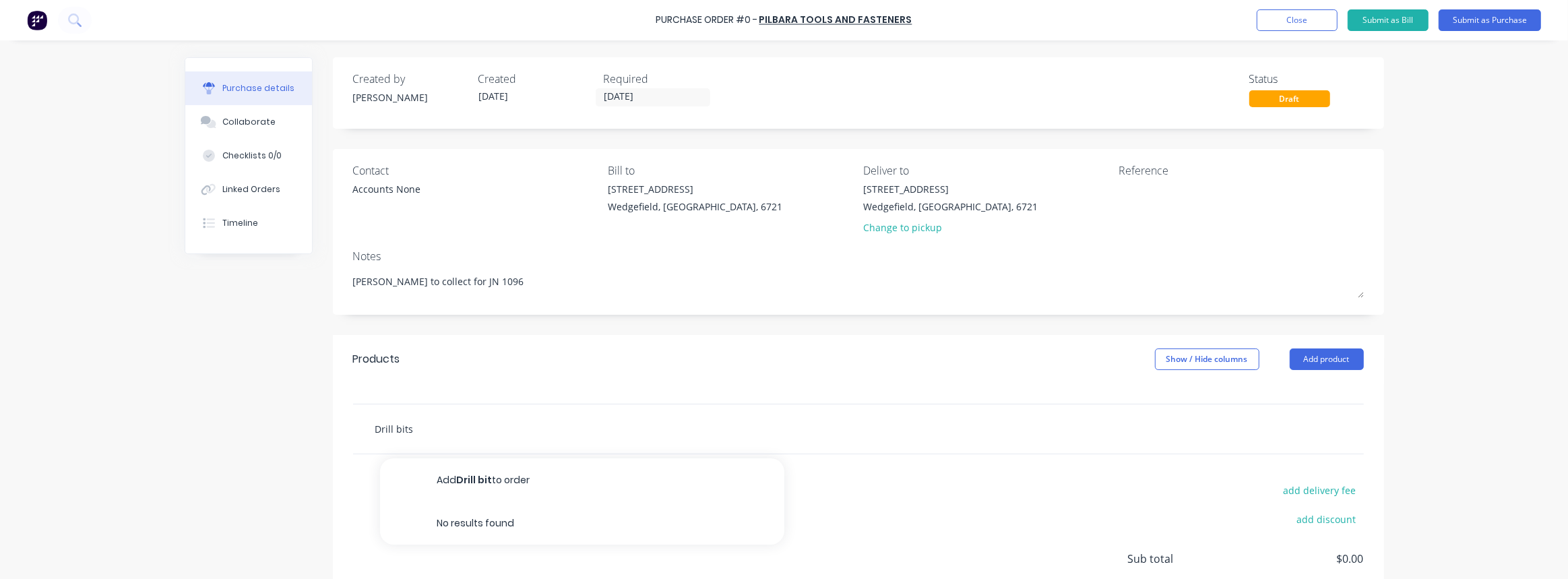
type textarea "x"
type input "Drill bits"
type textarea "x"
type input "Drill bits a"
type textarea "x"
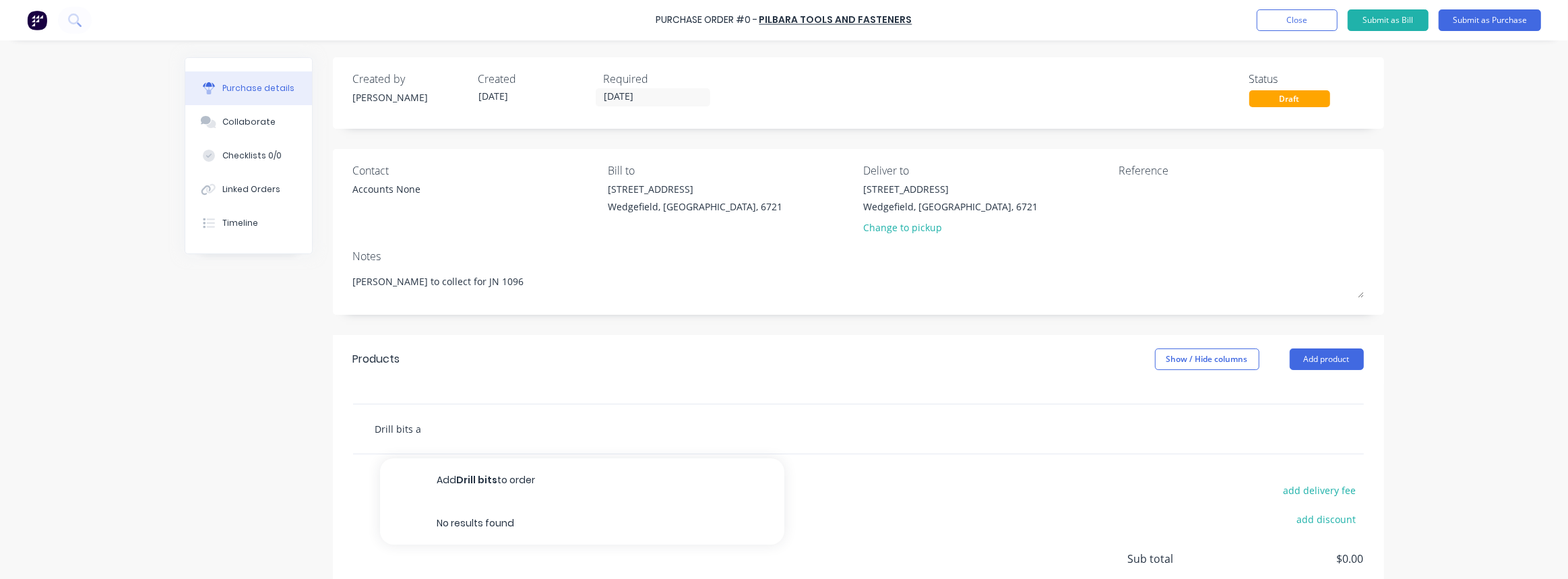
type input "Drill bits as"
type textarea "x"
type input "Drill bits as"
type textarea "x"
type input "Drill bits as r"
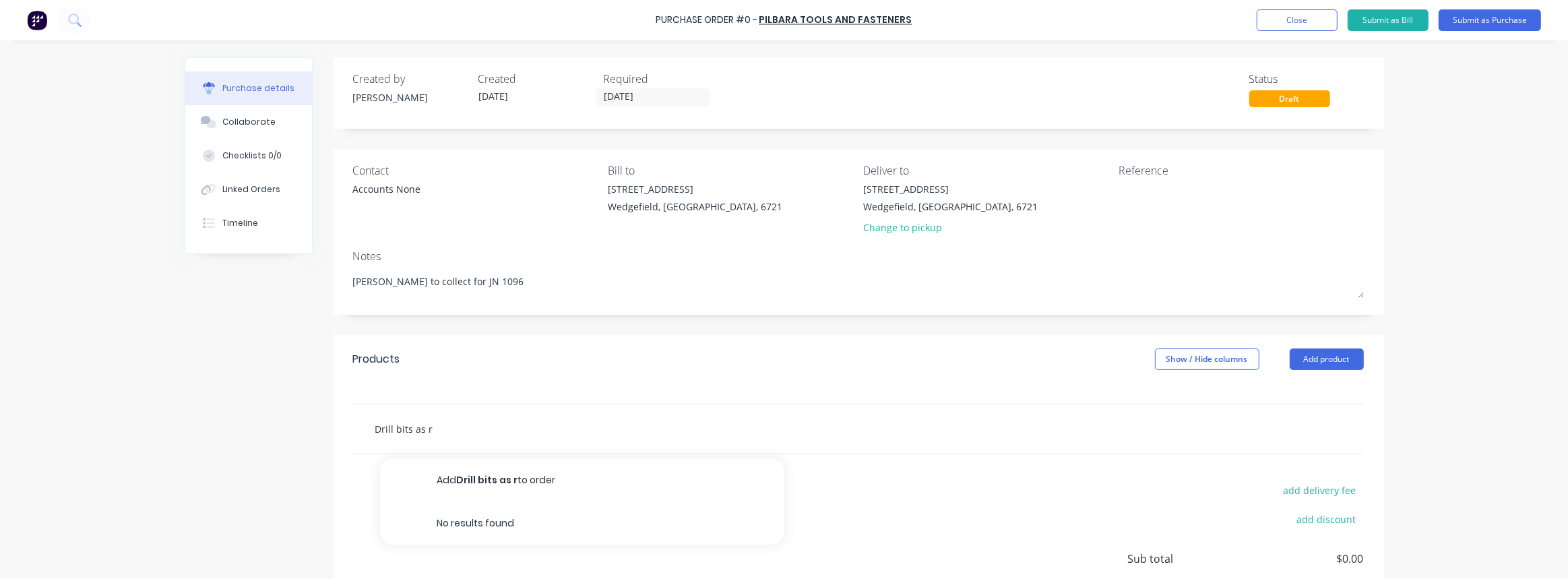
type textarea "x"
type input "Drill bits as re"
type textarea "x"
type input "Drill bits as req"
type textarea "x"
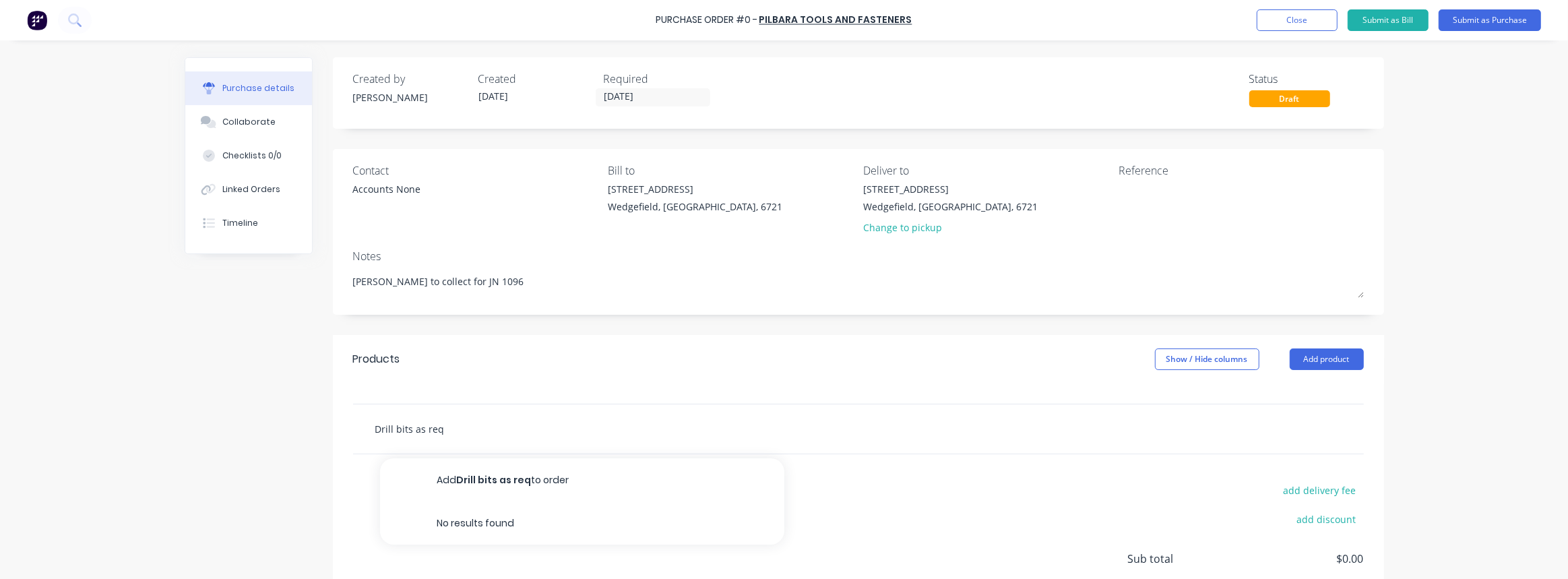
type input "Drill bits as requ"
type textarea "x"
type input "Drill bits as requi"
type textarea "x"
type input "Drill bits as requir"
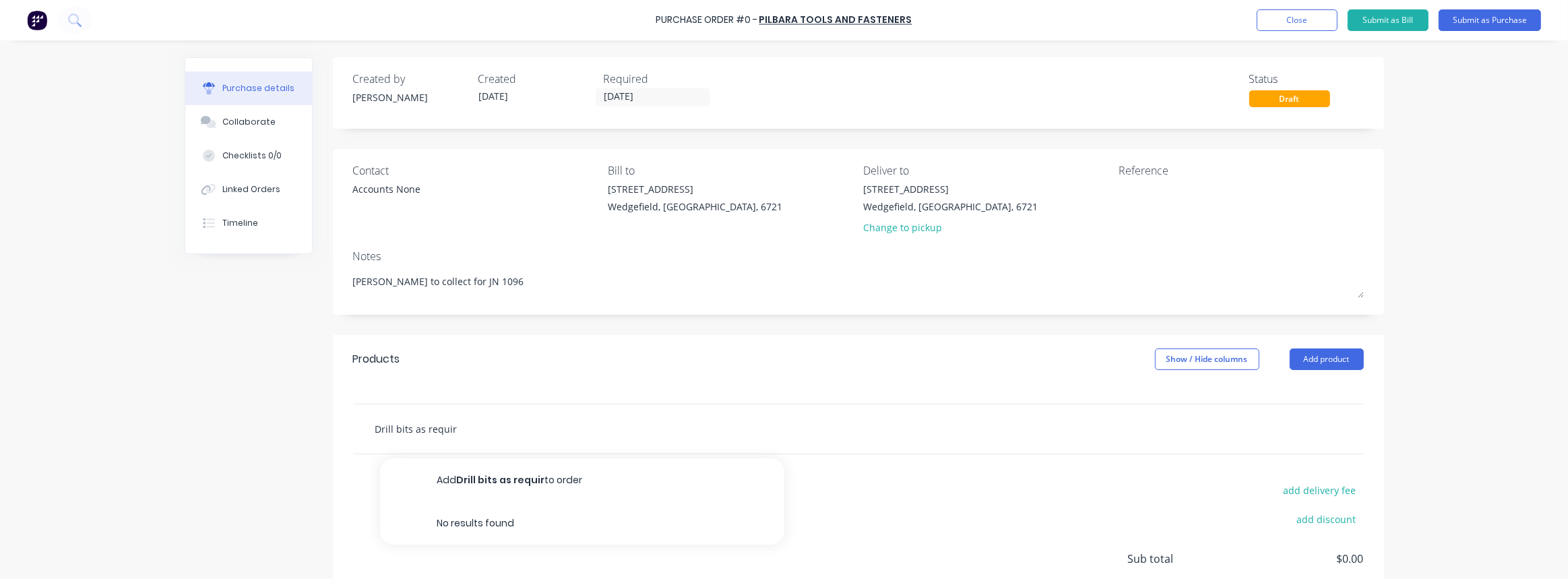
type textarea "x"
type input "Drill bits as require"
type textarea "x"
type input "Drill bits as required"
type textarea "x"
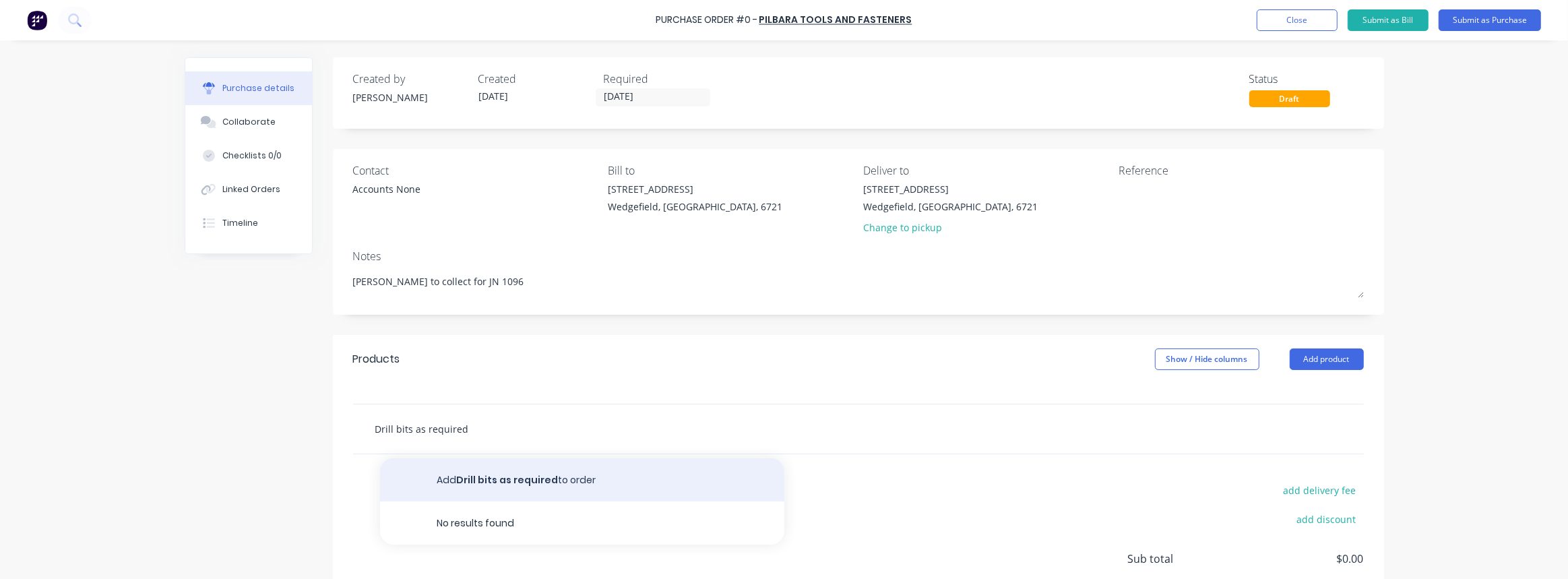
type input "Drill bits as required"
click at [567, 481] on button "Add Drill bits as required to order" at bounding box center [582, 479] width 404 height 43
type textarea "x"
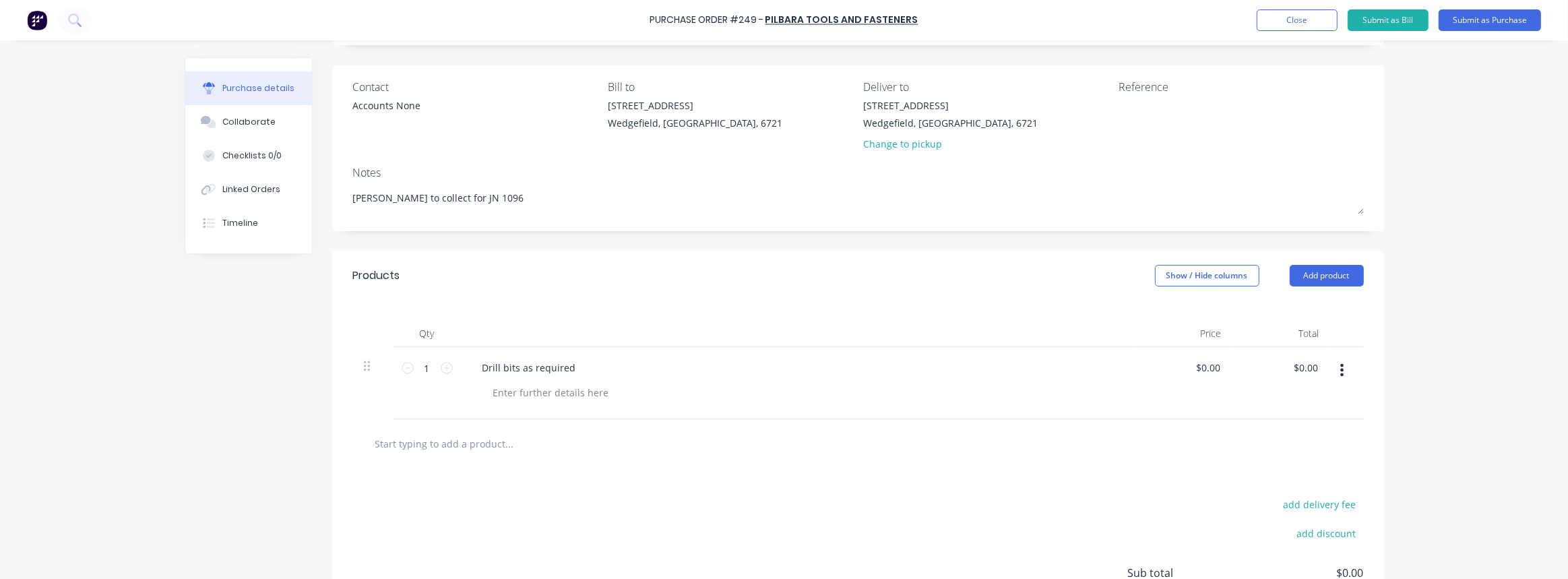
scroll to position [208, 0]
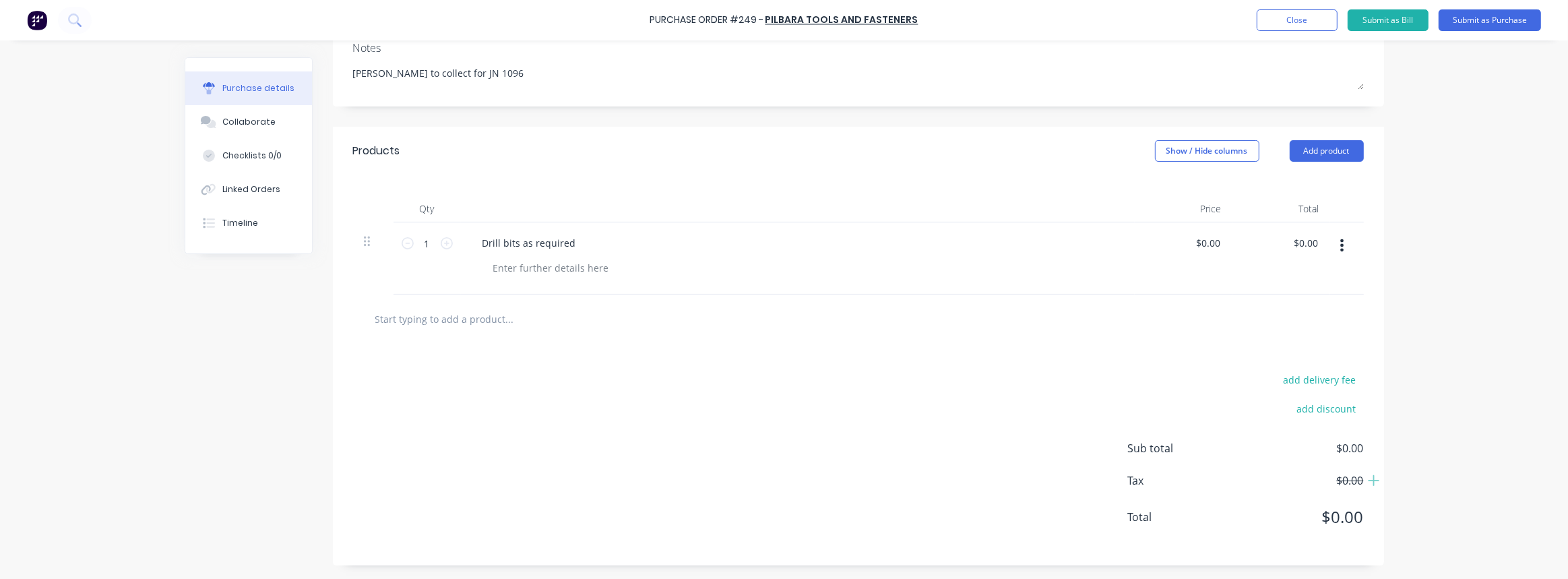
click at [1348, 522] on span "$0.00" at bounding box center [1297, 516] width 135 height 24
type textarea "x"
click at [1207, 246] on input "0.00" at bounding box center [1211, 242] width 26 height 19
type input "0.010"
type textarea "x"
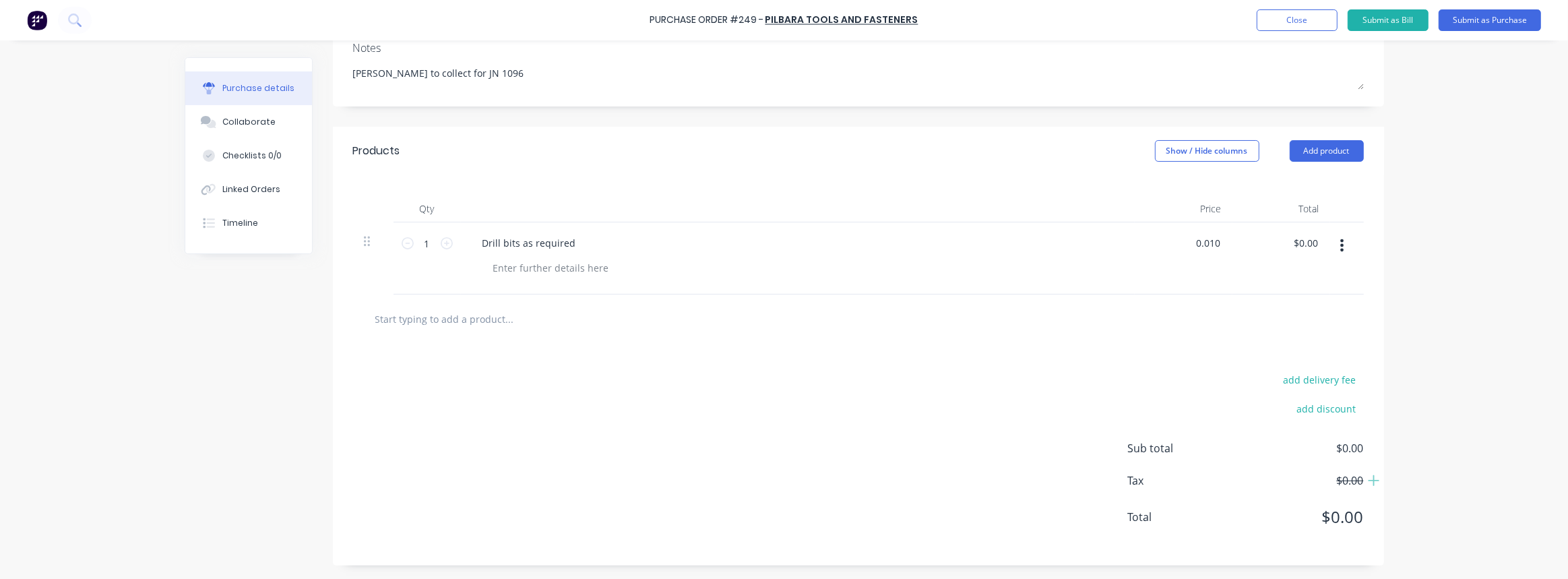
type input "$0.01"
click at [1305, 279] on div "$0.01 $0.00" at bounding box center [1282, 258] width 98 height 72
type textarea "x"
type input "0.01"
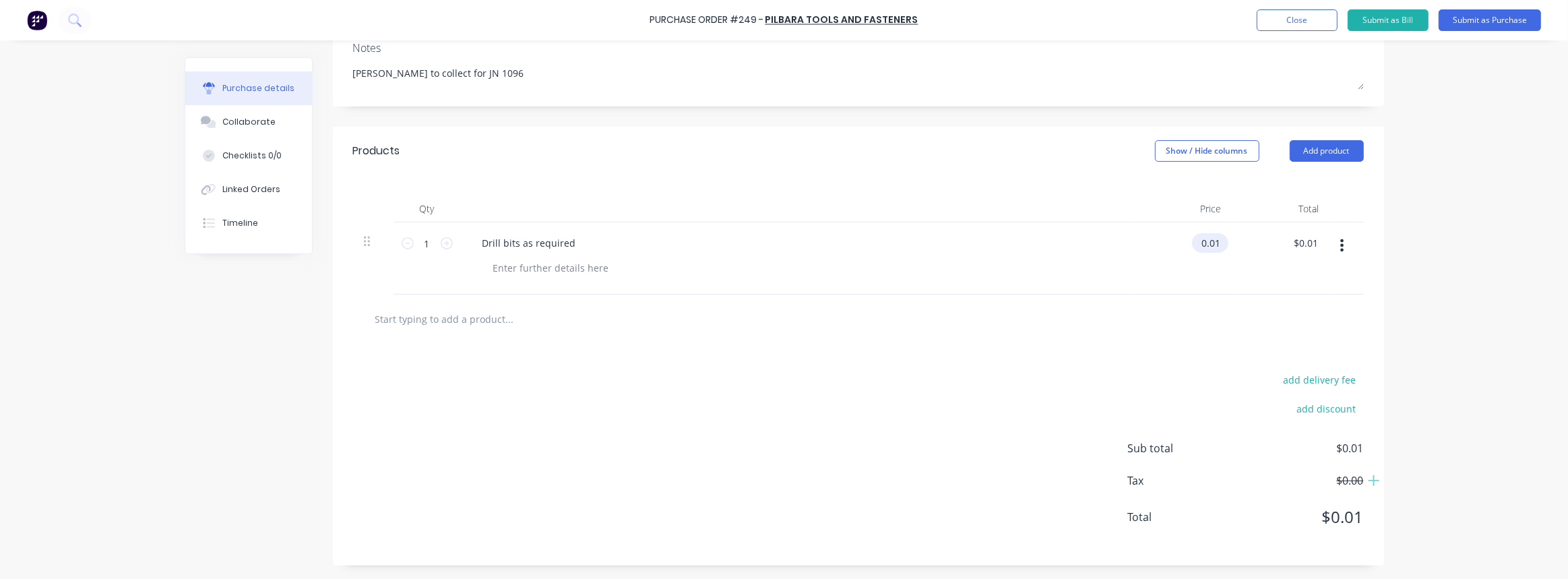
click at [1213, 244] on input "0.01" at bounding box center [1207, 242] width 31 height 19
type textarea "x"
drag, startPoint x: 1216, startPoint y: 244, endPoint x: 1148, endPoint y: 242, distance: 68.0
click at [1148, 242] on div "0.01 0.01" at bounding box center [1184, 258] width 98 height 72
type input "1"
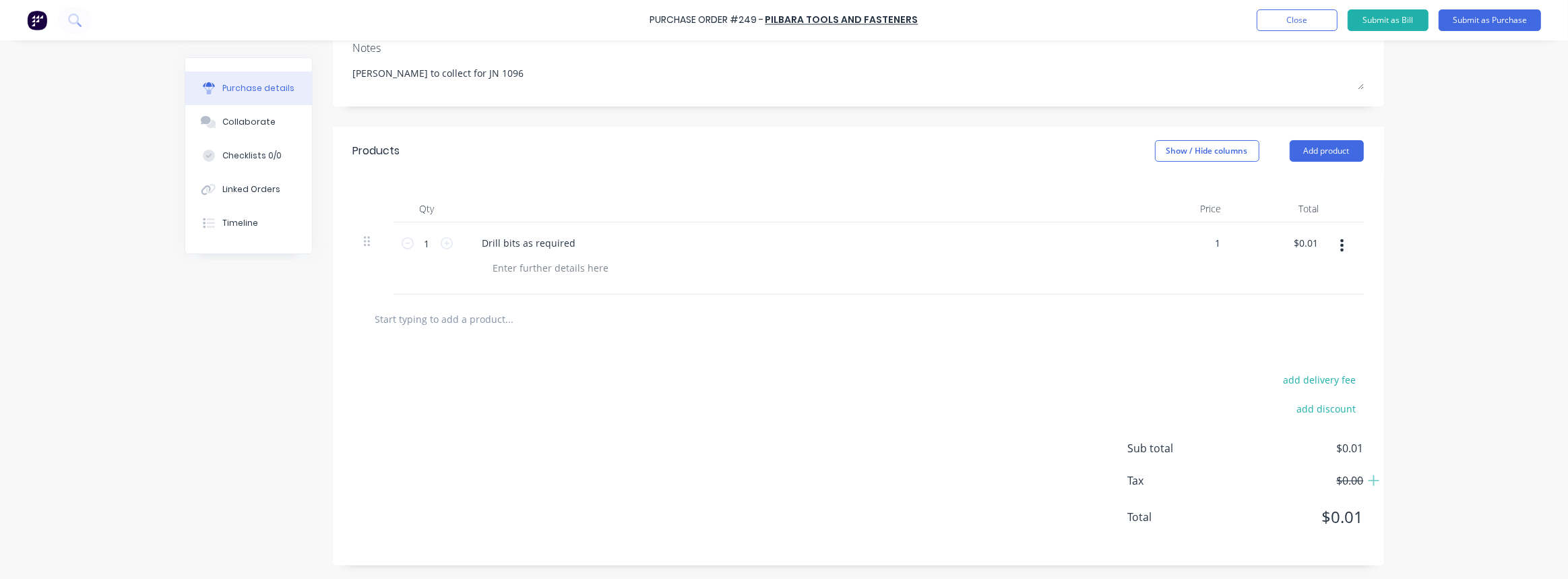
type textarea "x"
type input "$1.00"
click at [1286, 281] on div "$1.00 $0.01" at bounding box center [1282, 258] width 98 height 72
type textarea "x"
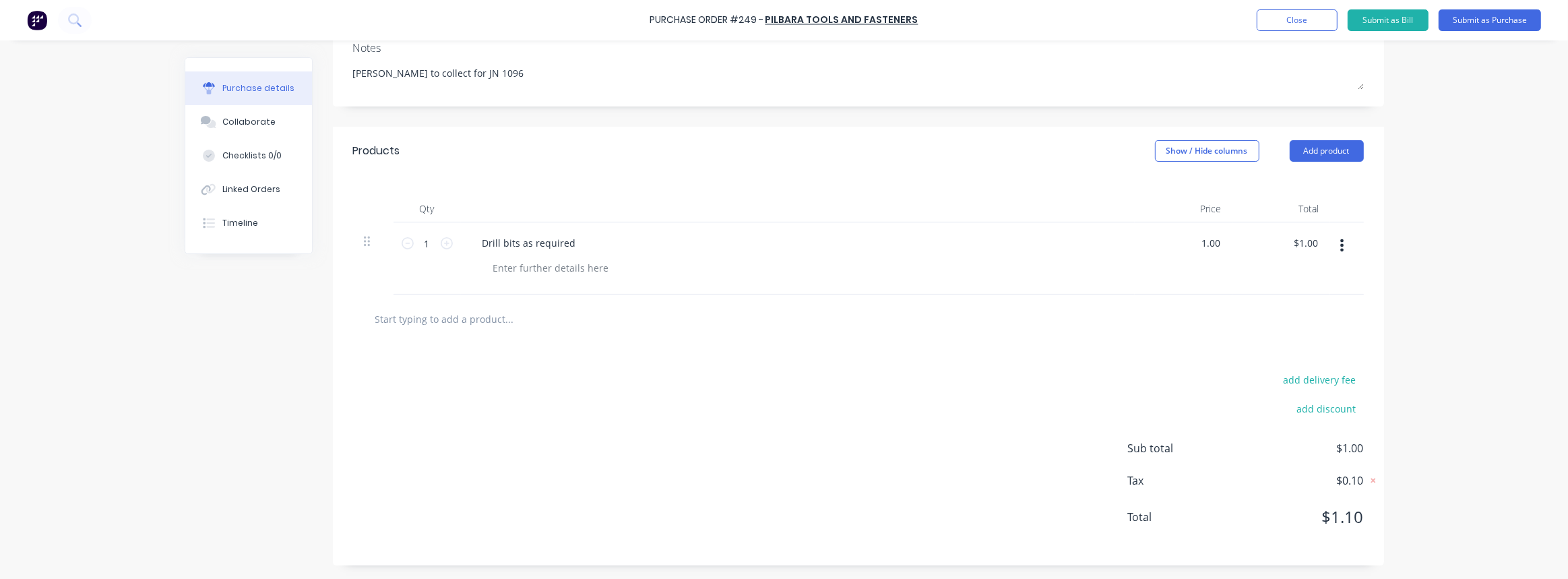
drag, startPoint x: 1215, startPoint y: 240, endPoint x: 1038, endPoint y: 240, distance: 177.0
click at [1068, 244] on div "1 1 Drill bits as required 1.00 1.00 $1.00 $1.00" at bounding box center [859, 258] width 1011 height 72
type input ".9"
type textarea "x"
type input "$0.90"
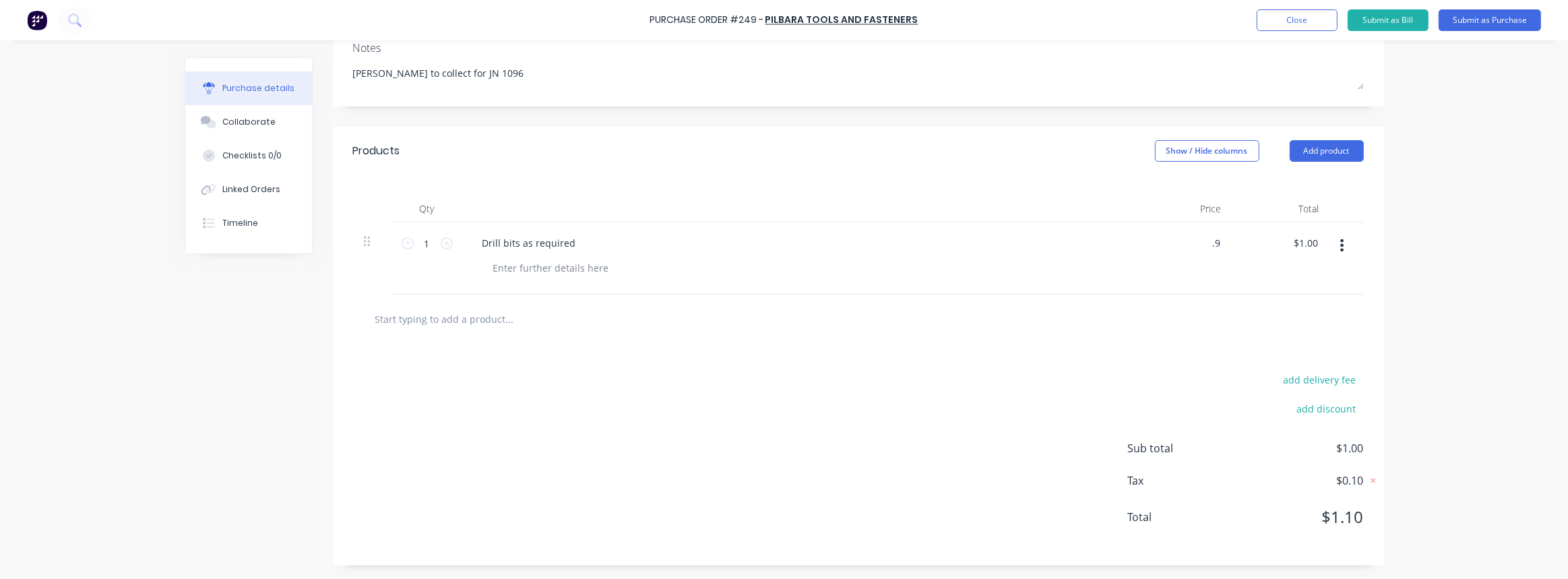
type input "$0.90"
click at [1132, 323] on div at bounding box center [858, 318] width 989 height 27
drag, startPoint x: 1219, startPoint y: 244, endPoint x: 1179, endPoint y: 248, distance: 40.2
click at [1179, 248] on div "$0.90 $0.90" at bounding box center [1184, 258] width 98 height 72
click at [1464, 23] on button "Submit as Purchase" at bounding box center [1490, 19] width 103 height 21
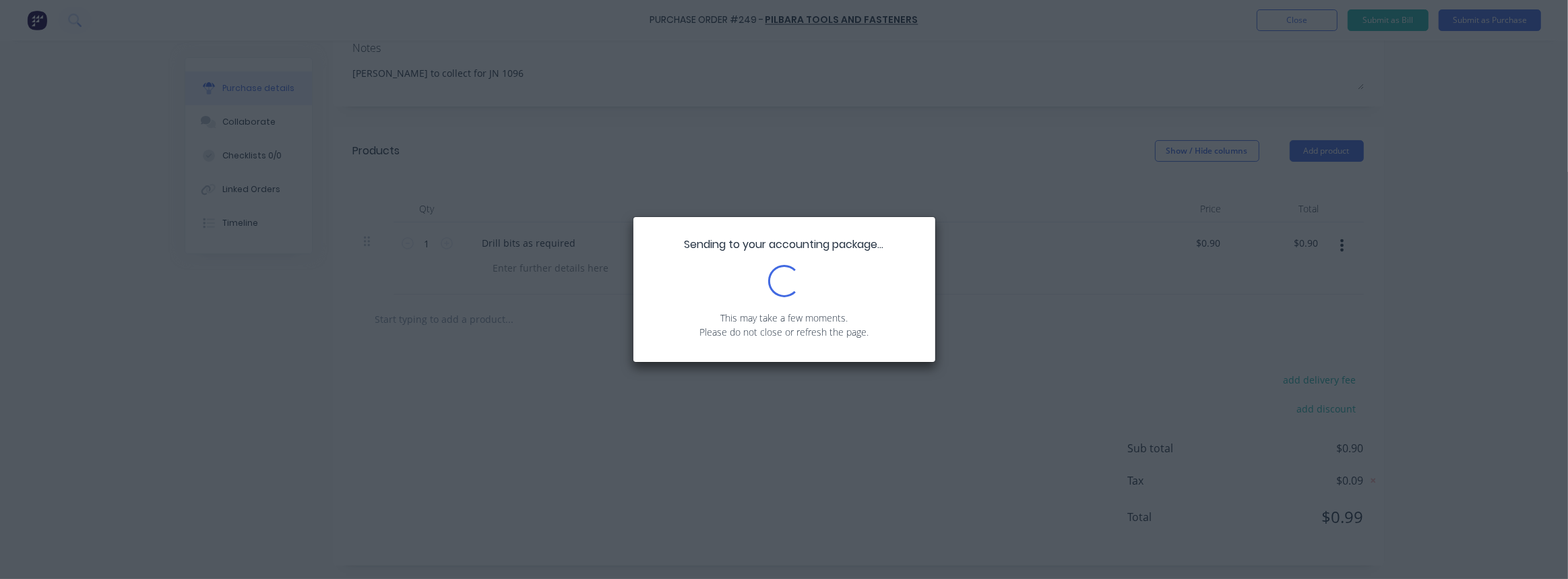
scroll to position [0, 0]
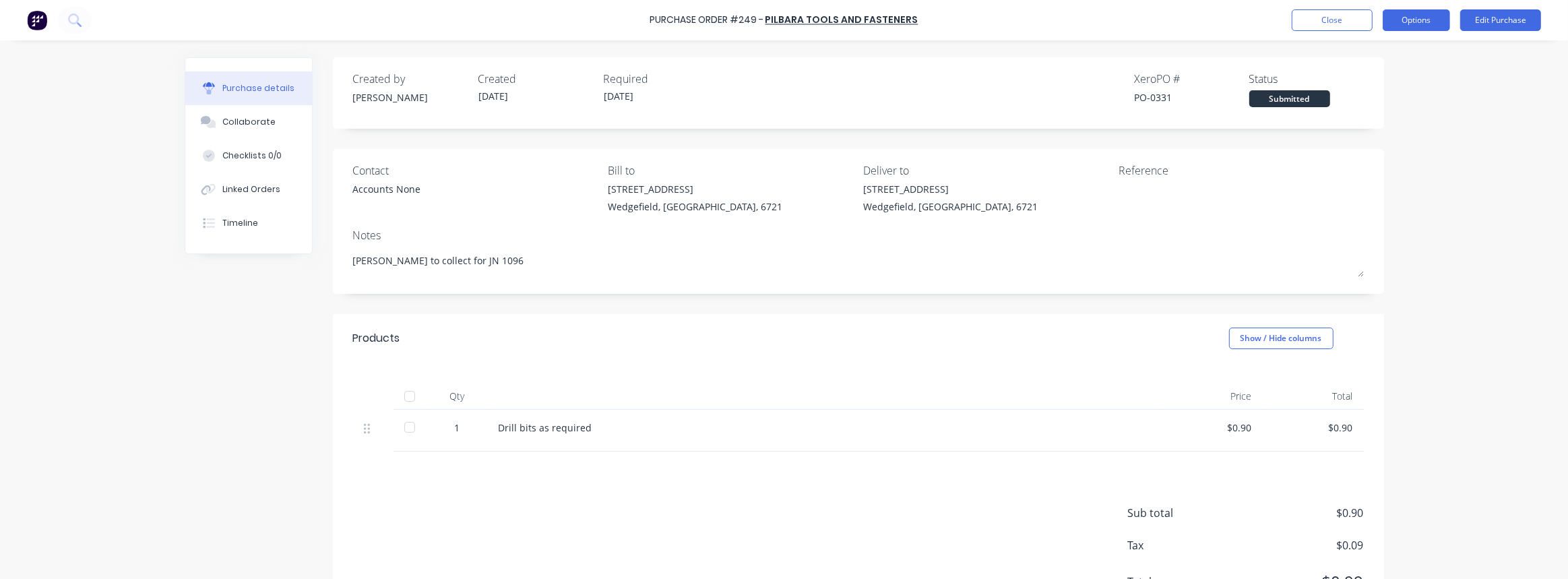
click at [1417, 16] on button "Options" at bounding box center [1416, 19] width 68 height 21
click at [1382, 54] on div "Print / Email" at bounding box center [1387, 55] width 104 height 19
click at [1373, 80] on div "With pricing" at bounding box center [1387, 81] width 104 height 19
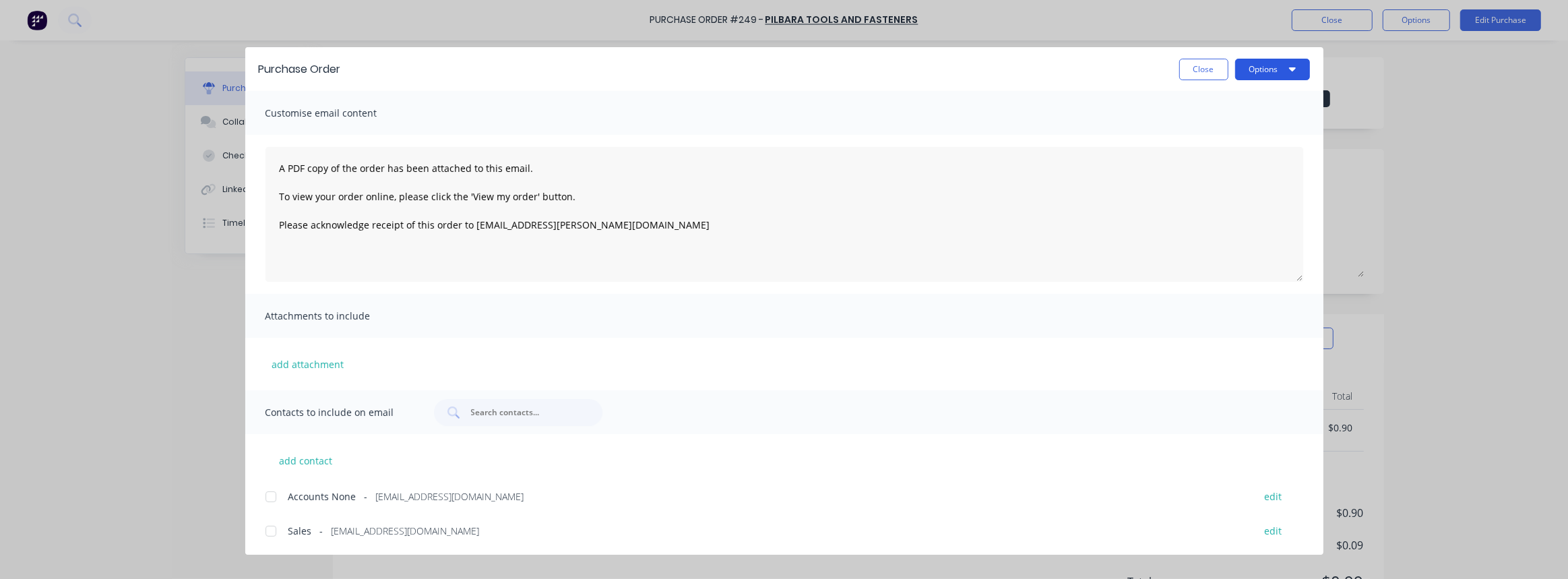
click at [1257, 75] on button "Options" at bounding box center [1273, 68] width 75 height 21
click at [1226, 132] on div "Print" at bounding box center [1246, 129] width 104 height 19
click at [1189, 66] on button "Close" at bounding box center [1203, 68] width 49 height 21
type textarea "x"
